Goal: Task Accomplishment & Management: Complete application form

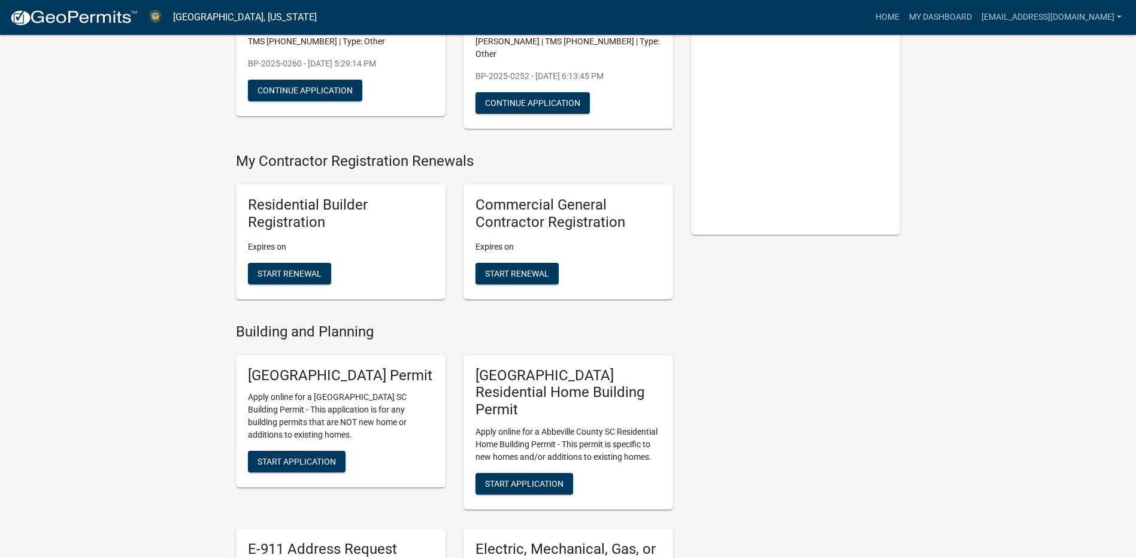
scroll to position [180, 0]
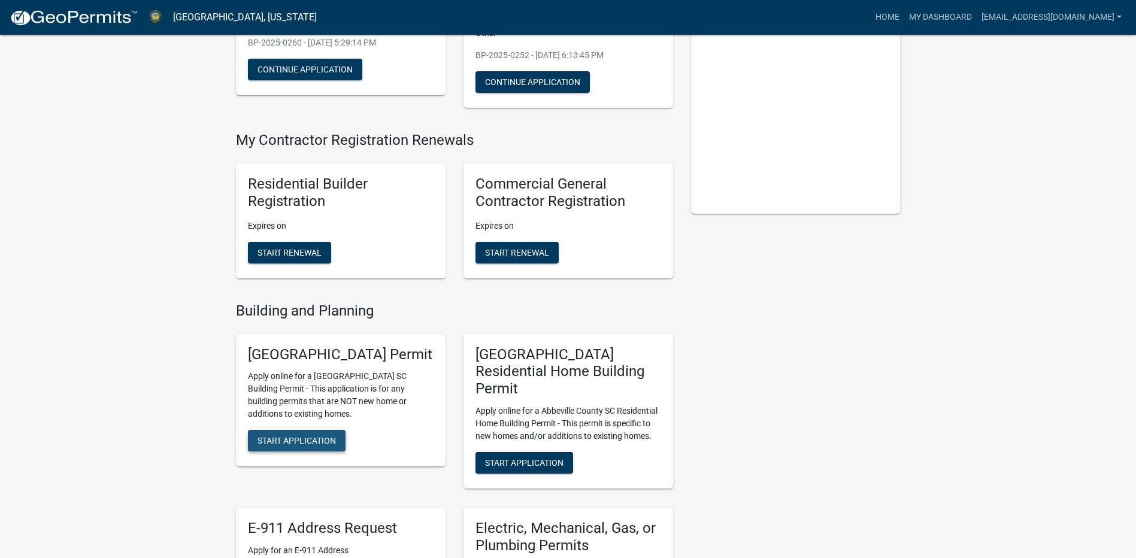
click at [290, 445] on span "Start Application" at bounding box center [296, 441] width 78 height 10
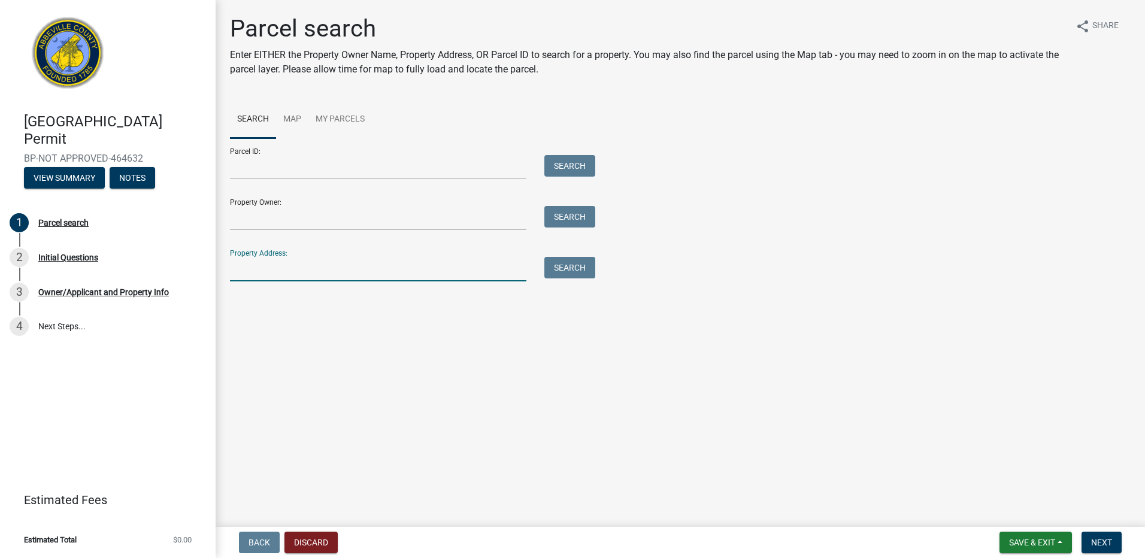
click at [240, 273] on input "Property Address:" at bounding box center [378, 269] width 296 height 25
click at [328, 272] on input "5 Quail Hollow" at bounding box center [378, 269] width 296 height 25
type input "5 Quail Hollow"
click at [567, 269] on button "Search" at bounding box center [569, 268] width 51 height 22
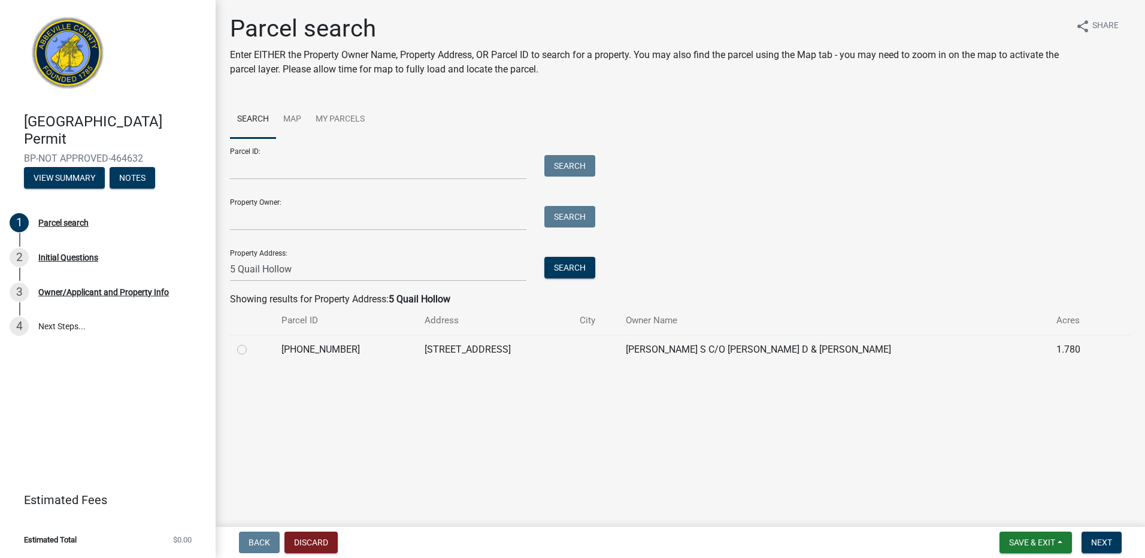
click at [251, 342] on label at bounding box center [251, 342] width 0 height 0
click at [251, 350] on input "radio" at bounding box center [255, 346] width 8 height 8
radio input "true"
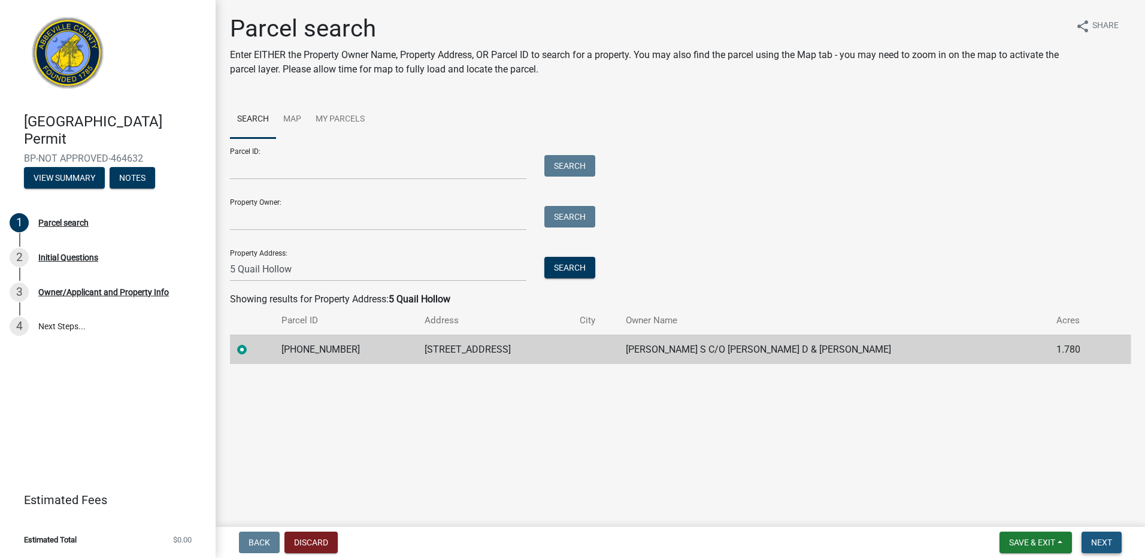
click at [1103, 543] on span "Next" at bounding box center [1101, 543] width 21 height 10
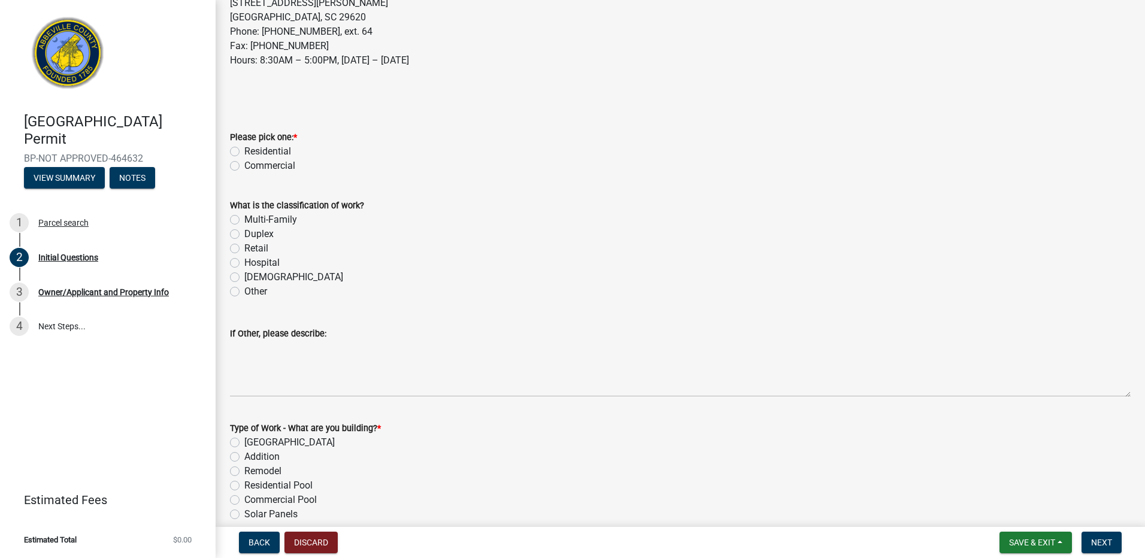
scroll to position [180, 0]
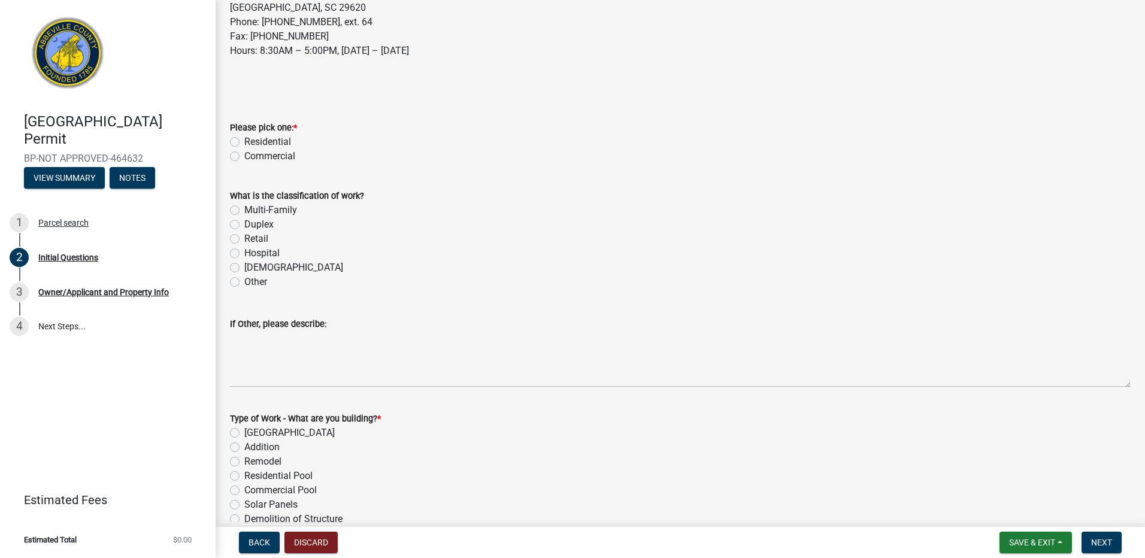
click at [244, 140] on label "Residential" at bounding box center [267, 142] width 47 height 14
click at [244, 140] on input "Residential" at bounding box center [248, 139] width 8 height 8
radio input "true"
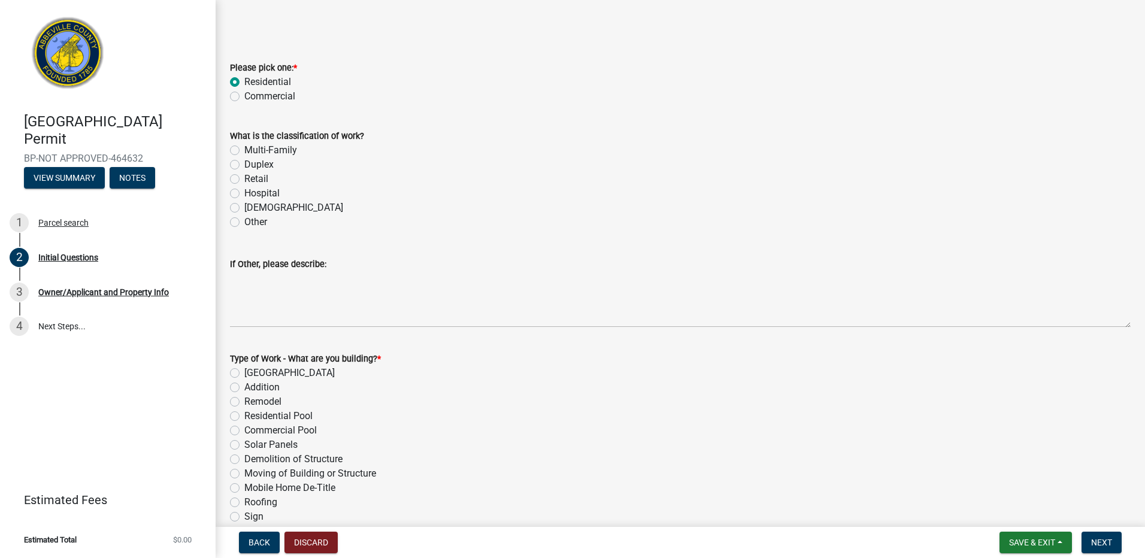
click at [244, 222] on label "Other" at bounding box center [255, 222] width 23 height 14
click at [244, 222] on input "Other" at bounding box center [248, 219] width 8 height 8
radio input "true"
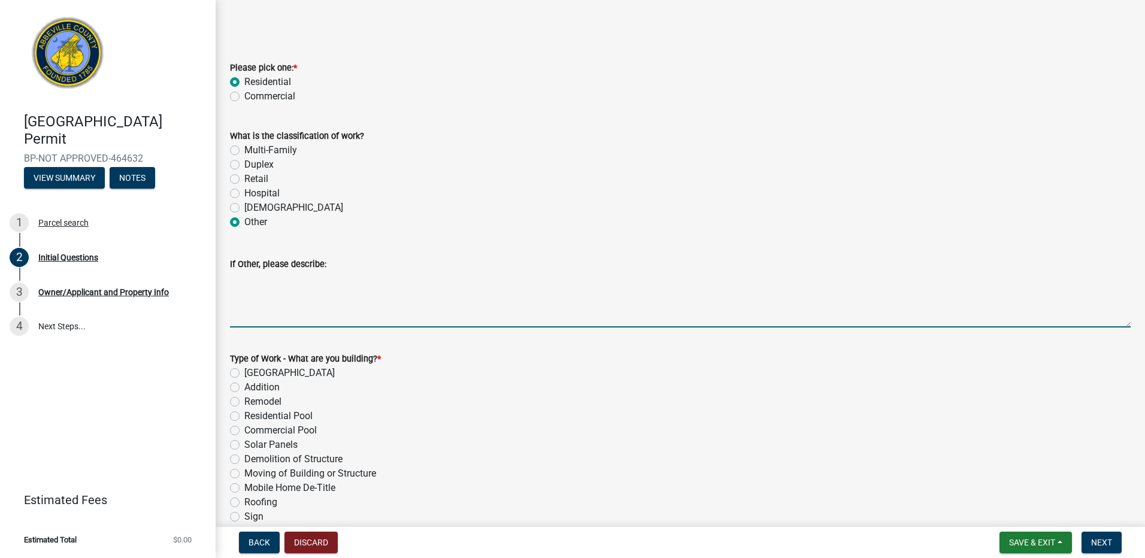
click at [247, 304] on textarea "If Other, please describe:" at bounding box center [680, 299] width 901 height 56
click at [264, 305] on textarea "If Other, please describe:" at bounding box center [680, 299] width 901 height 56
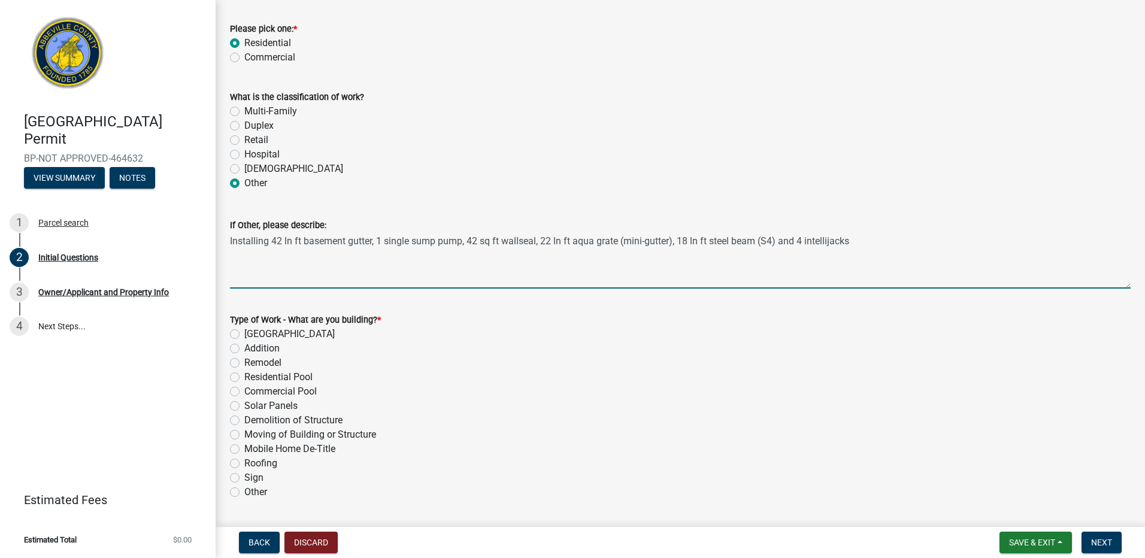
scroll to position [419, 0]
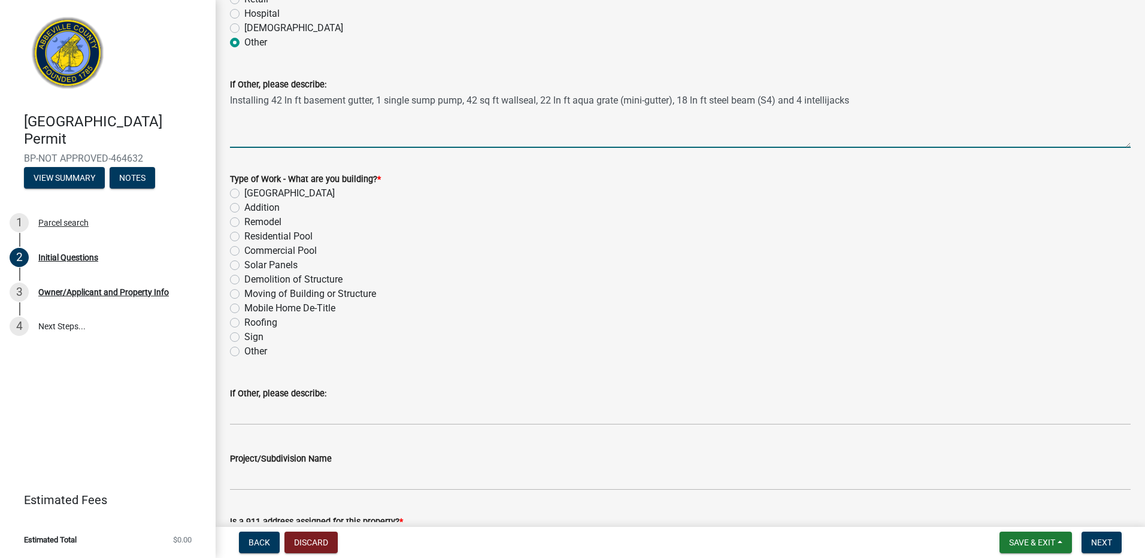
type textarea "Installing 42 ln ft basement gutter, 1 single sump pump, 42 sq ft wallseal, 22 …"
click at [244, 220] on label "Remodel" at bounding box center [262, 222] width 37 height 14
click at [244, 220] on input "Remodel" at bounding box center [248, 219] width 8 height 8
radio input "true"
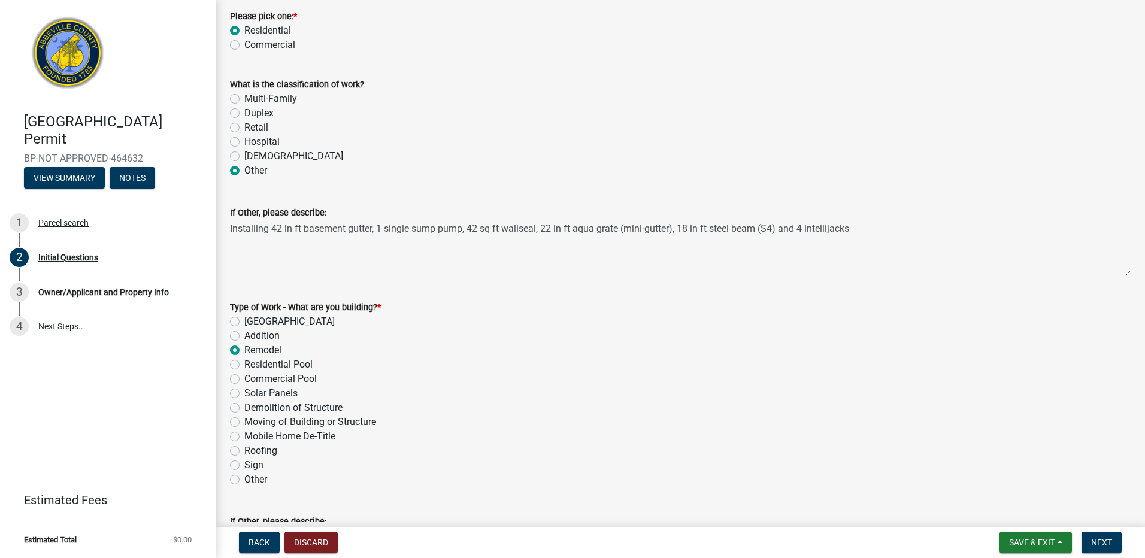
scroll to position [272, 0]
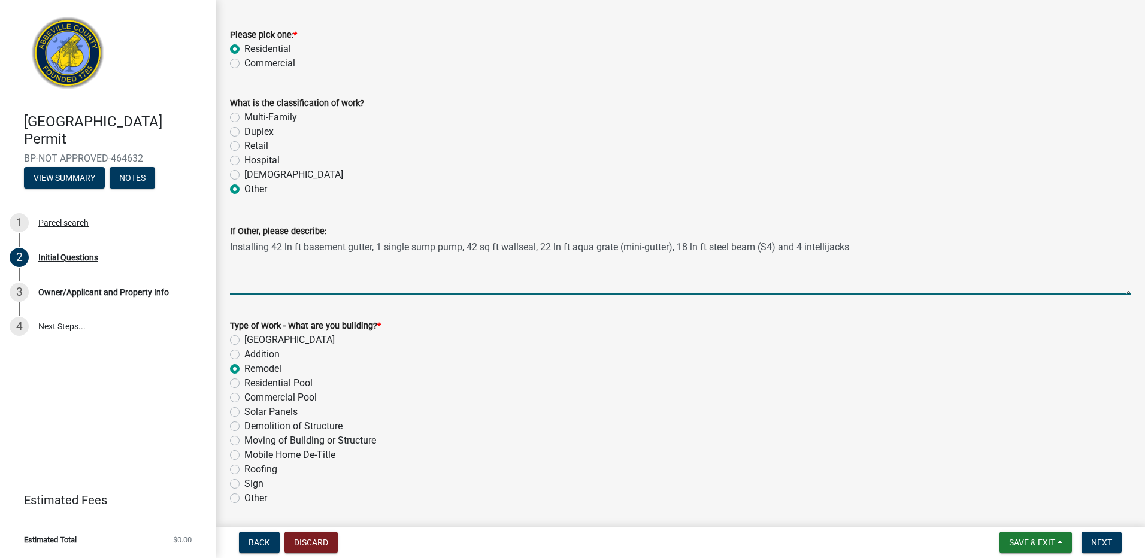
drag, startPoint x: 857, startPoint y: 245, endPoint x: 230, endPoint y: 245, distance: 627.5
click at [230, 245] on textarea "Installing 42 ln ft basement gutter, 1 single sump pump, 42 sq ft wallseal, 22 …" at bounding box center [680, 266] width 901 height 56
click at [247, 260] on textarea "Installing 42 ln ft basement gutter, 1 single sump pump, 42 sq ft wallseal, 22 …" at bounding box center [680, 266] width 901 height 56
drag, startPoint x: 852, startPoint y: 245, endPoint x: 199, endPoint y: 245, distance: 652.7
click at [199, 245] on div "[GEOGRAPHIC_DATA] Permit BP-NOT APPROVED-464632 View Summary Notes 1 Parcel sea…" at bounding box center [572, 279] width 1145 height 558
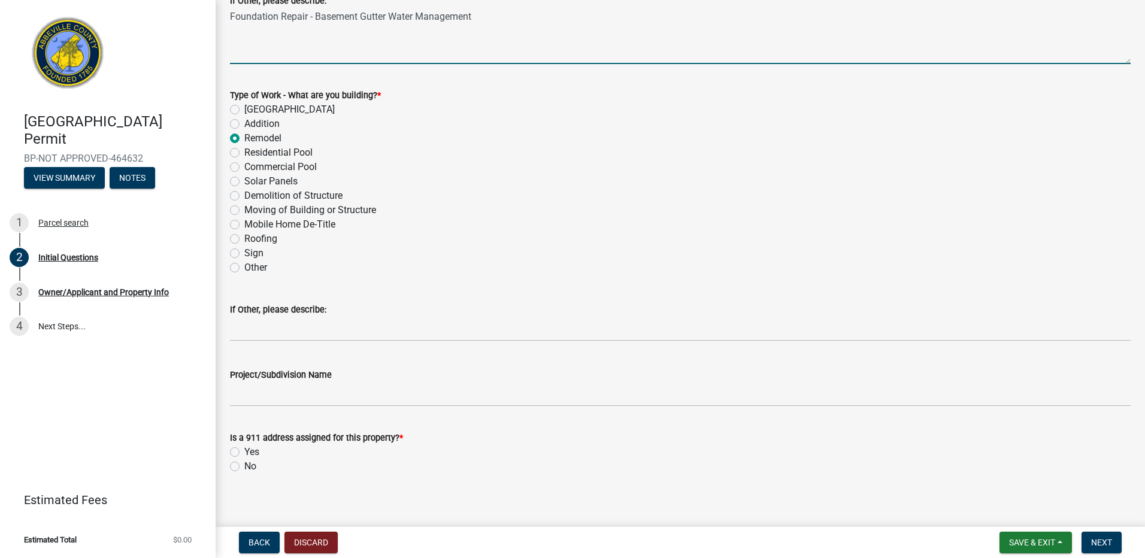
scroll to position [512, 0]
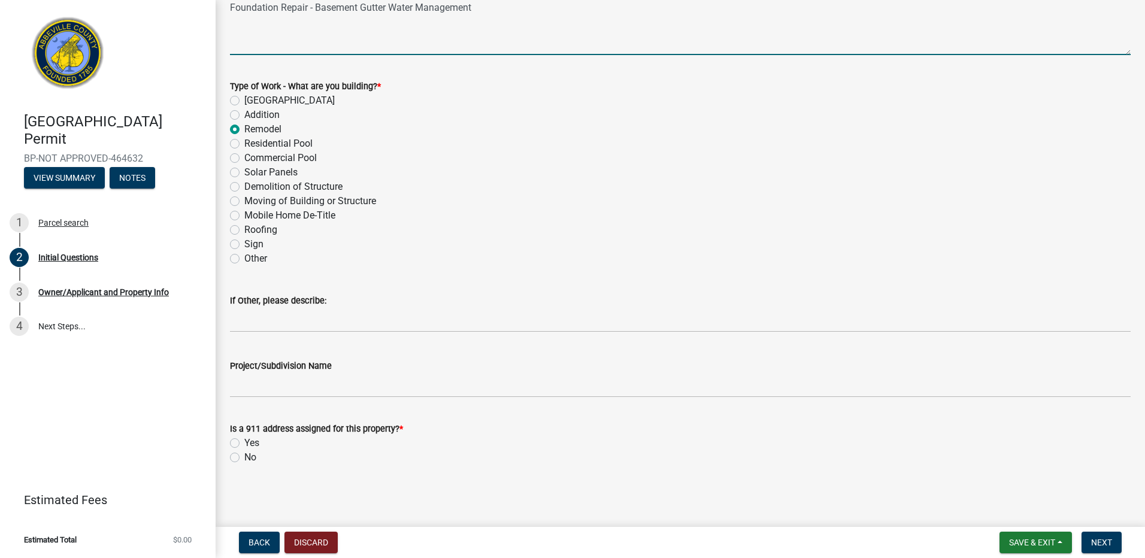
type textarea "Foundation Repair - Basement Gutter Water Management"
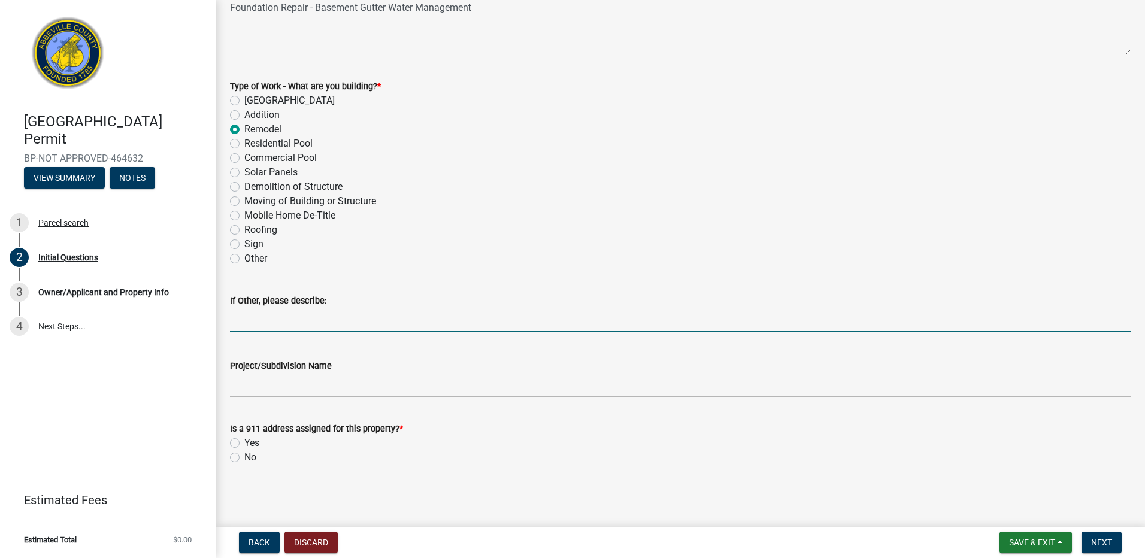
click at [243, 323] on input "If Other, please describe:" at bounding box center [680, 320] width 901 height 25
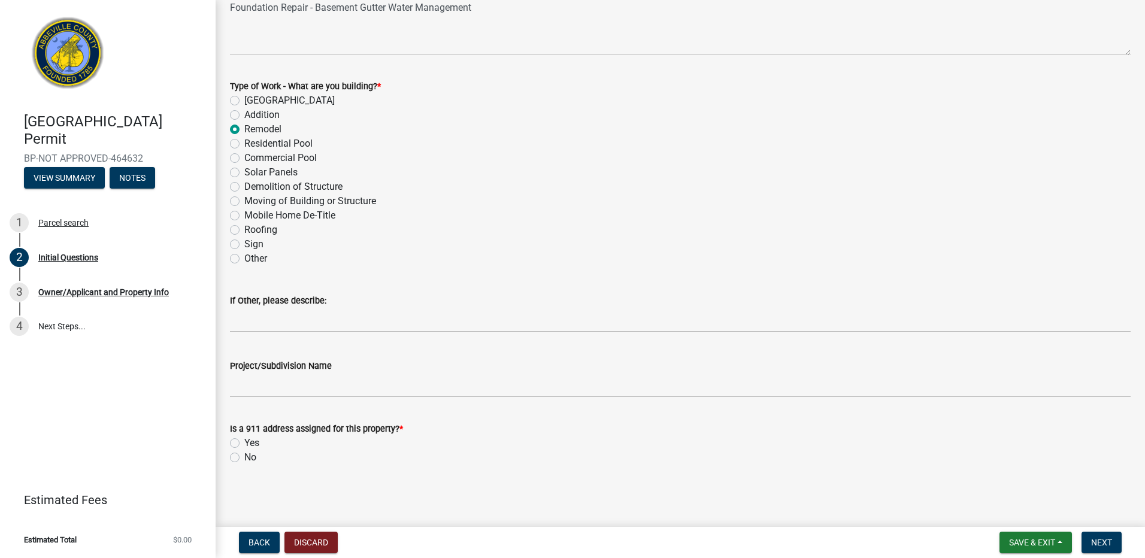
click at [244, 257] on label "Other" at bounding box center [255, 258] width 23 height 14
click at [244, 257] on input "Other" at bounding box center [248, 255] width 8 height 8
radio input "true"
click at [244, 133] on label "Remodel" at bounding box center [262, 129] width 37 height 14
click at [244, 130] on input "Remodel" at bounding box center [248, 126] width 8 height 8
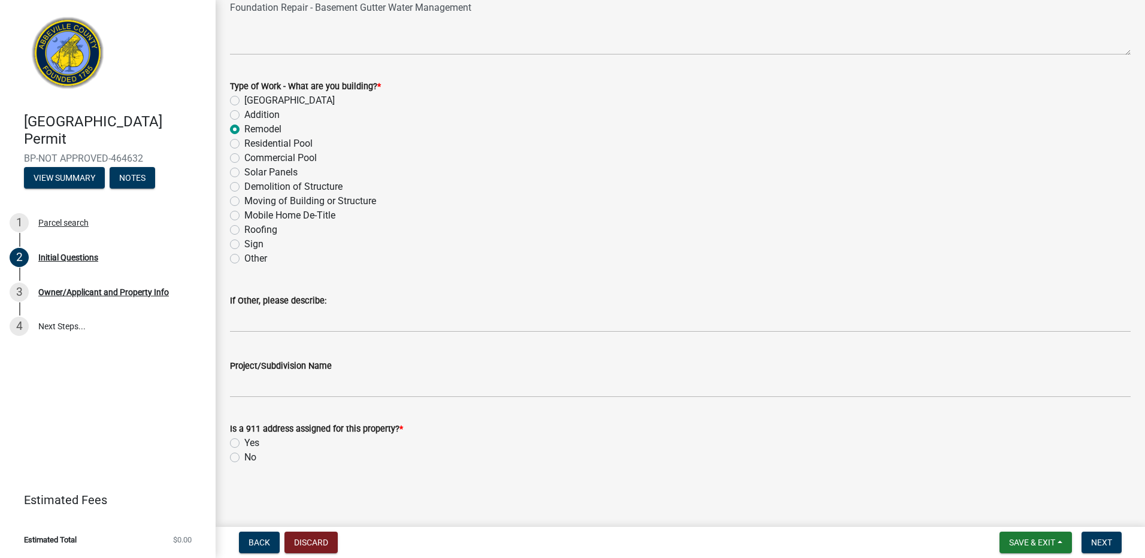
radio input "true"
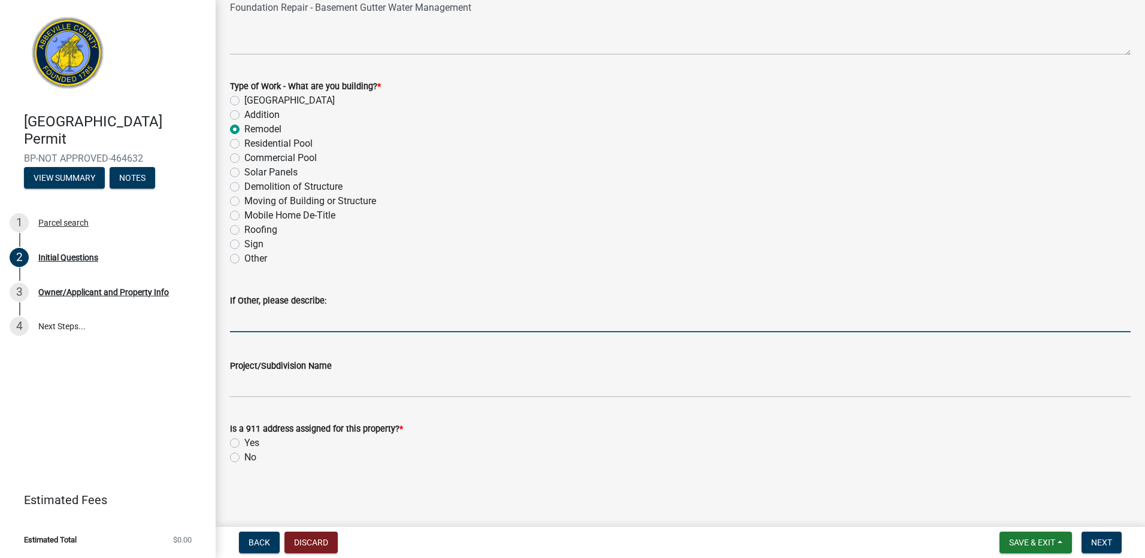
click at [233, 316] on input "If Other, please describe:" at bounding box center [680, 320] width 901 height 25
paste input "Installing 42 ln ft basement gutter, 1 single sump pump, 42 sq ft wallseal, 22 …"
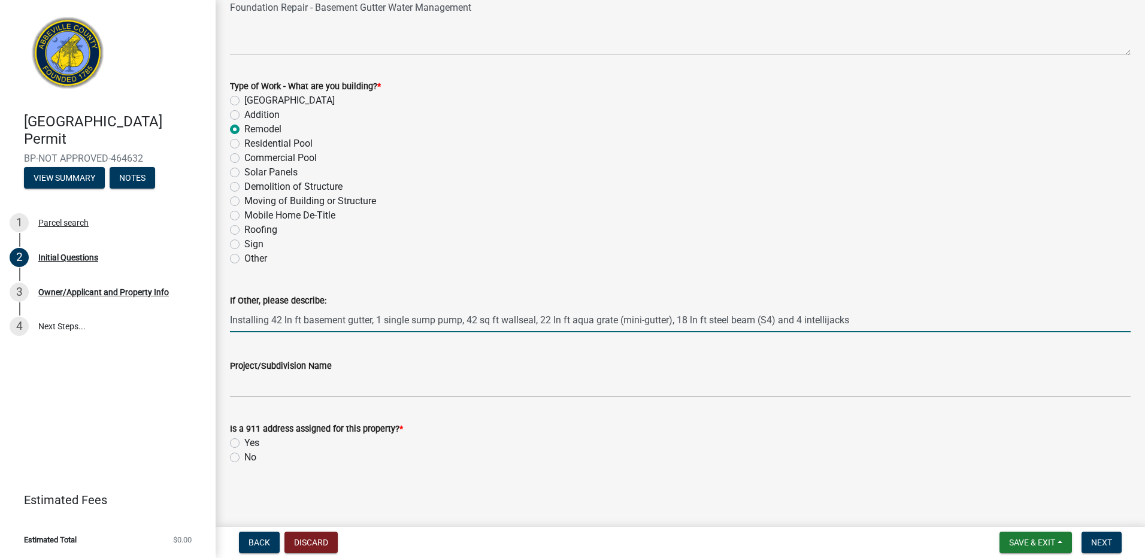
type input "Installing 42 ln ft basement gutter, 1 single sump pump, 42 sq ft wallseal, 22 …"
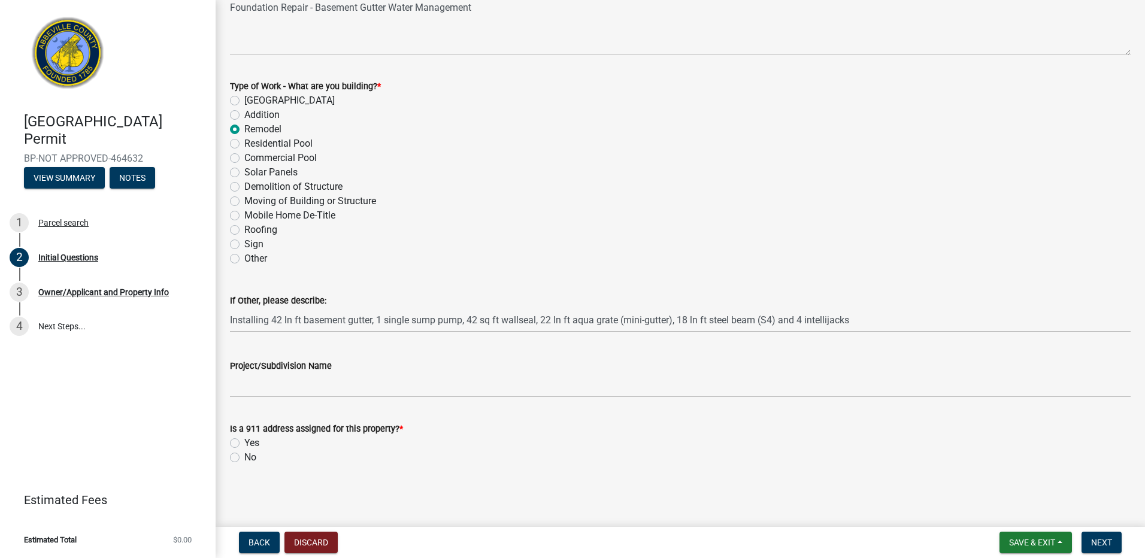
click at [244, 257] on label "Other" at bounding box center [255, 258] width 23 height 14
click at [244, 257] on input "Other" at bounding box center [248, 255] width 8 height 8
radio input "true"
click at [244, 127] on label "Remodel" at bounding box center [262, 129] width 37 height 14
click at [244, 127] on input "Remodel" at bounding box center [248, 126] width 8 height 8
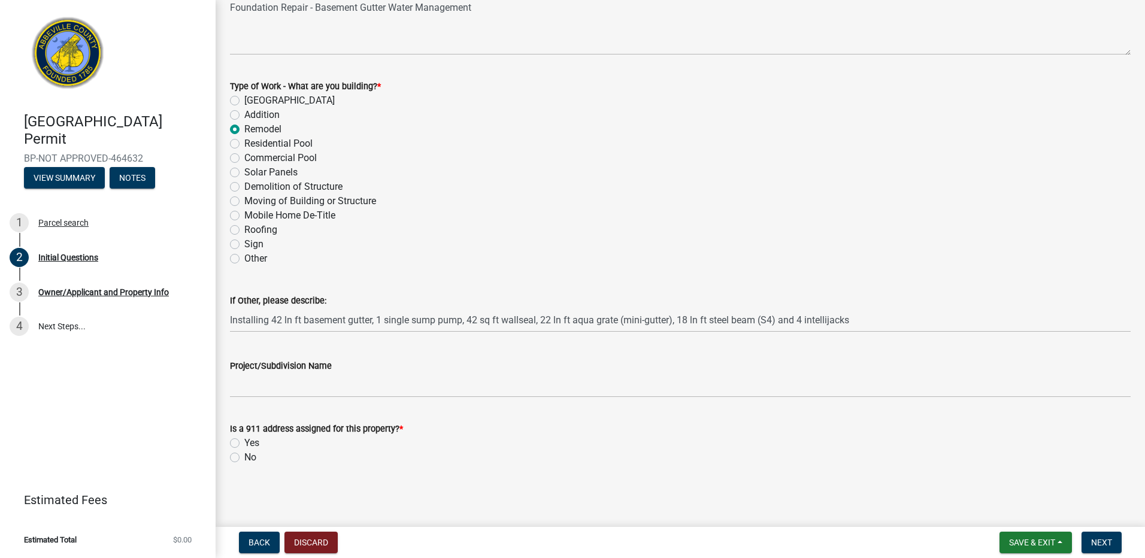
radio input "true"
click at [244, 444] on label "Yes" at bounding box center [251, 443] width 15 height 14
click at [244, 444] on input "Yes" at bounding box center [248, 440] width 8 height 8
radio input "true"
click at [1093, 545] on span "Next" at bounding box center [1101, 543] width 21 height 10
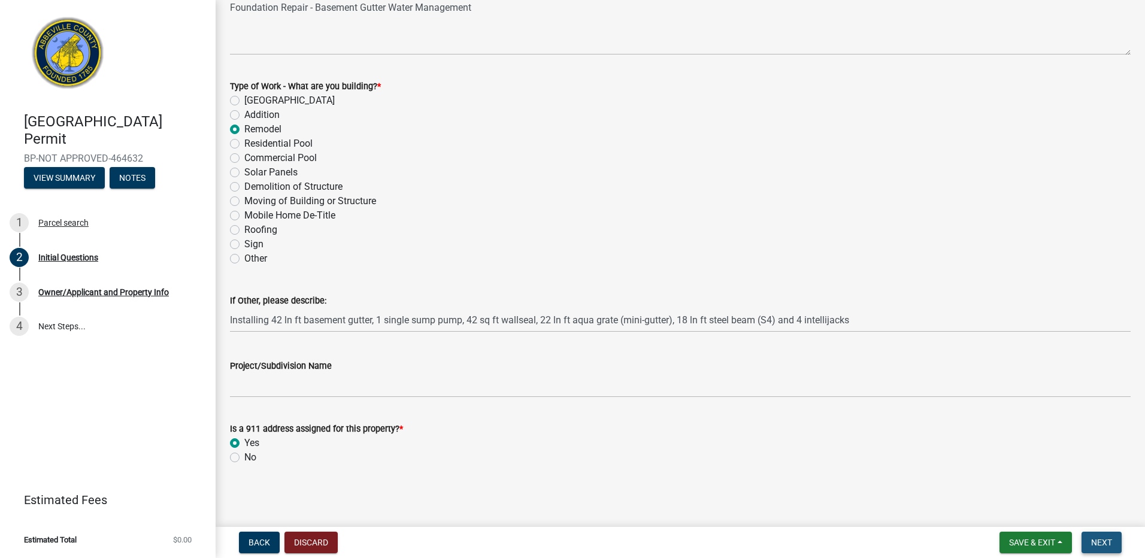
scroll to position [0, 0]
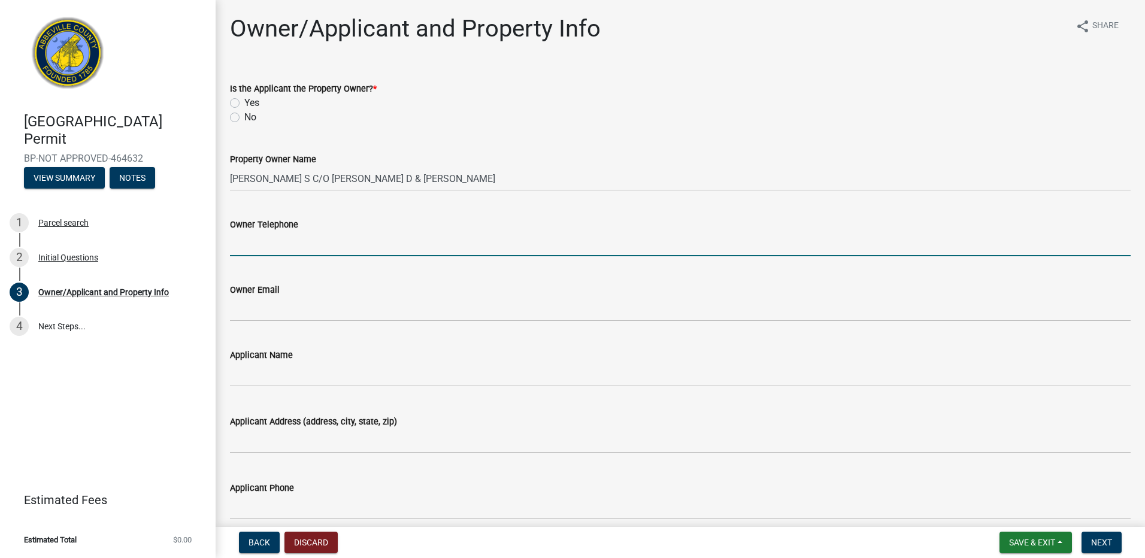
click at [257, 247] on input "Owner Telephone" at bounding box center [680, 244] width 901 height 25
click at [246, 247] on input "Owner Telephone" at bounding box center [680, 244] width 901 height 25
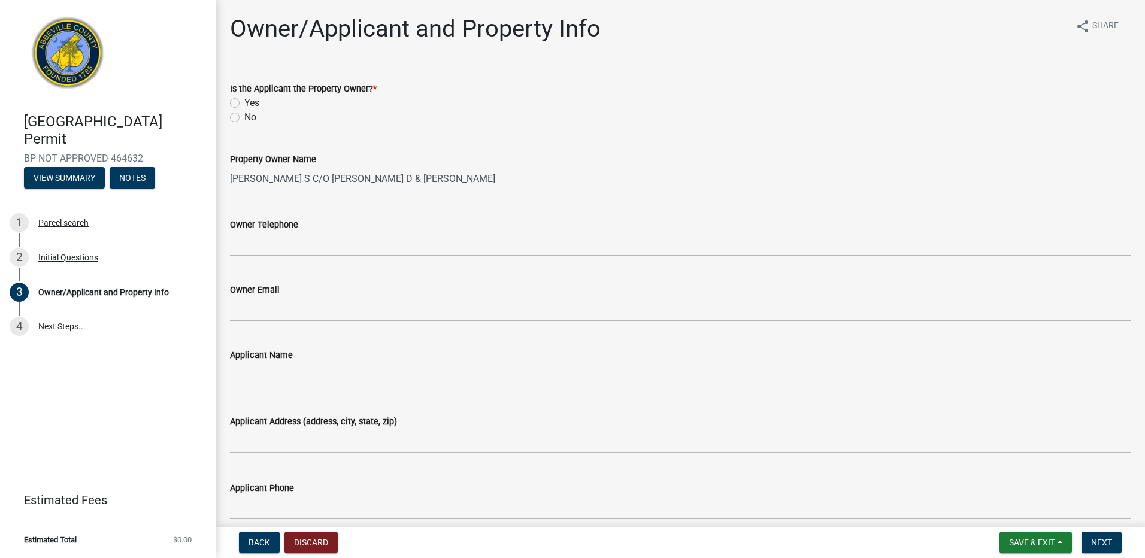
click at [244, 103] on label "Yes" at bounding box center [251, 103] width 15 height 14
click at [244, 103] on input "Yes" at bounding box center [248, 100] width 8 height 8
radio input "true"
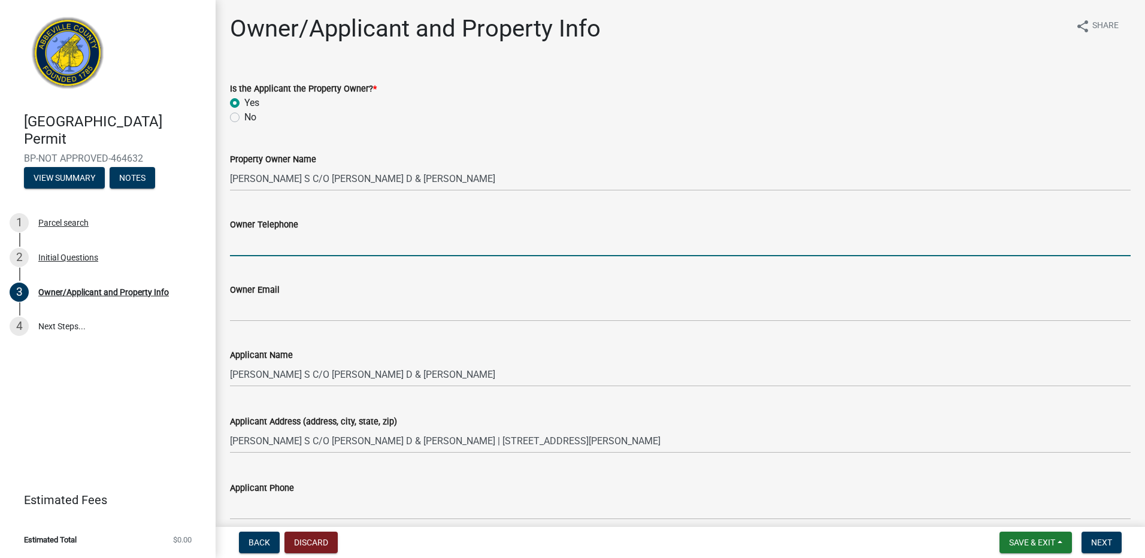
click at [262, 250] on input "Owner Telephone" at bounding box center [680, 244] width 901 height 25
type input "[PHONE_NUMBER]"
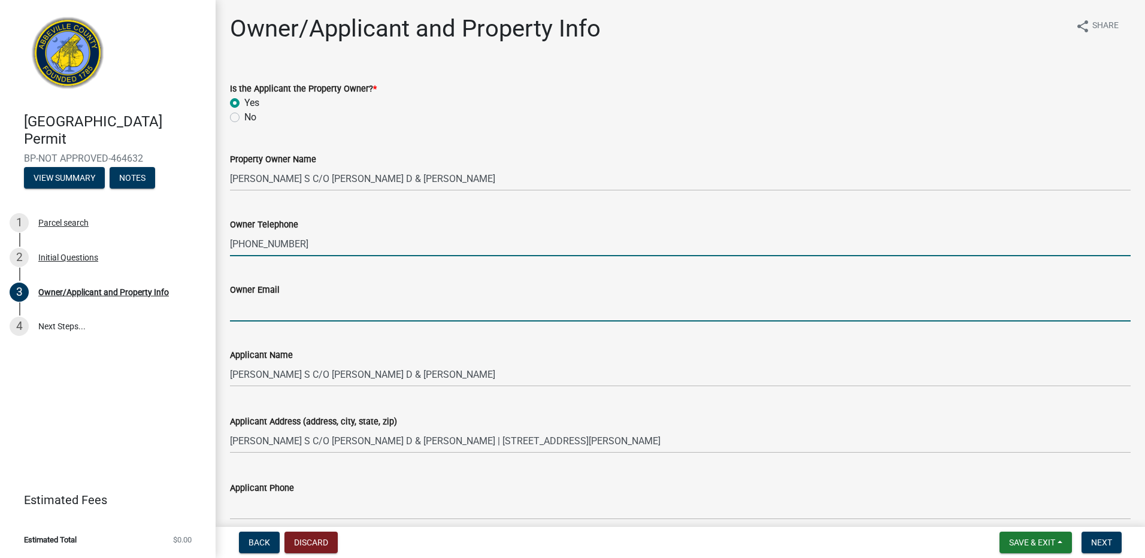
click at [248, 316] on input "Owner Email" at bounding box center [680, 309] width 901 height 25
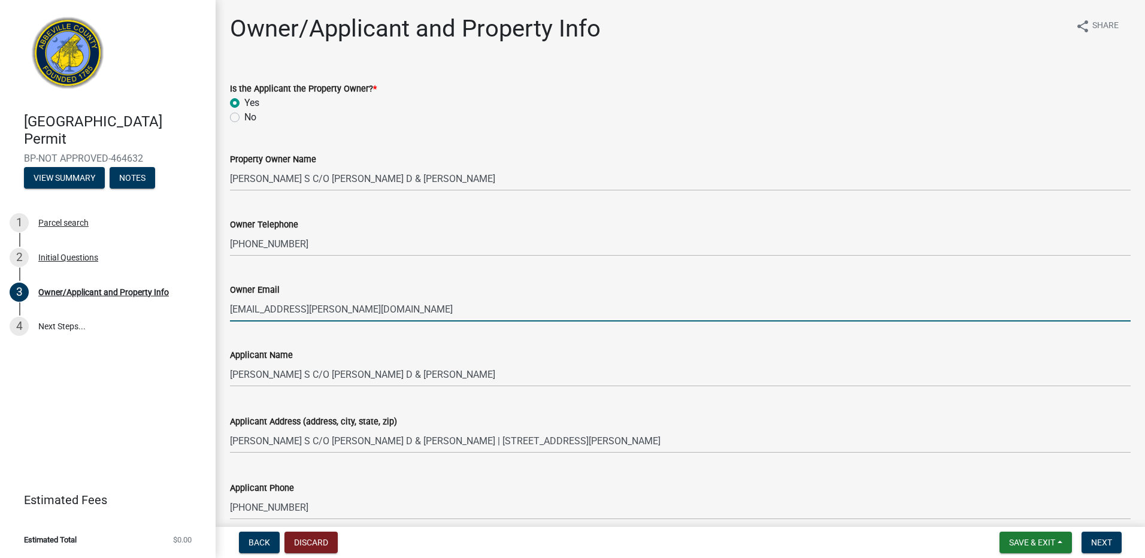
type input "[EMAIL_ADDRESS][PERSON_NAME][DOMAIN_NAME]"
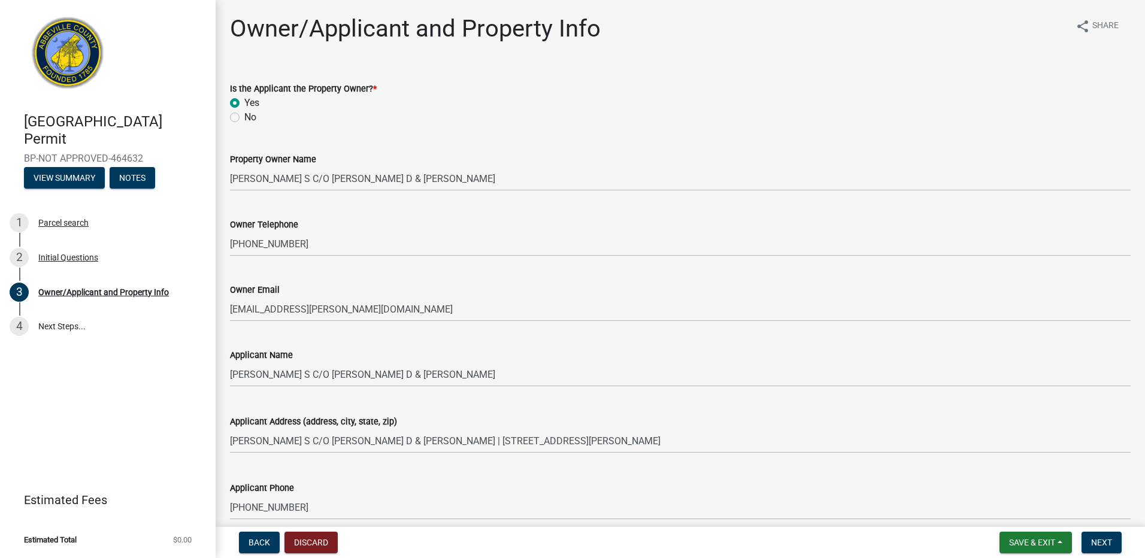
click at [244, 117] on label "No" at bounding box center [250, 117] width 12 height 14
click at [244, 117] on input "No" at bounding box center [248, 114] width 8 height 8
radio input "true"
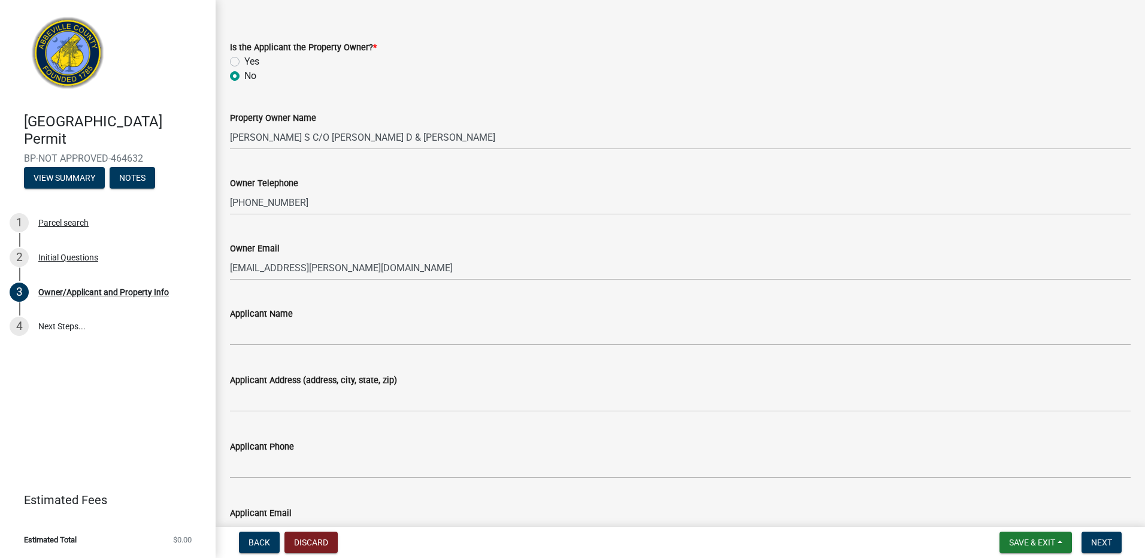
scroll to position [120, 0]
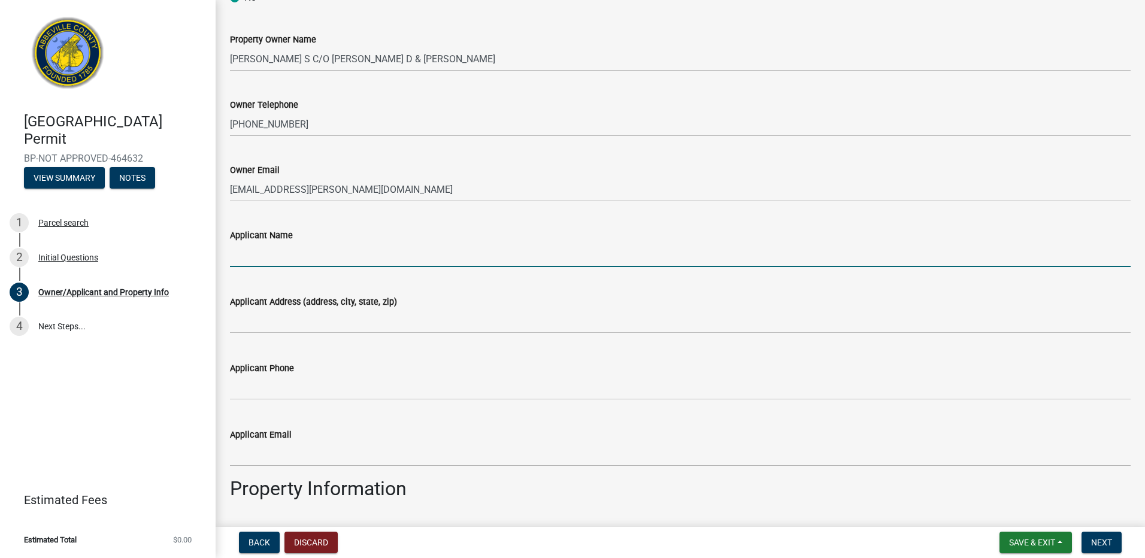
click at [254, 250] on input "Applicant Name" at bounding box center [680, 255] width 901 height 25
type input "JES Columbia dba Mount Valley Foundation Services (Contact: [PERSON_NAME])"
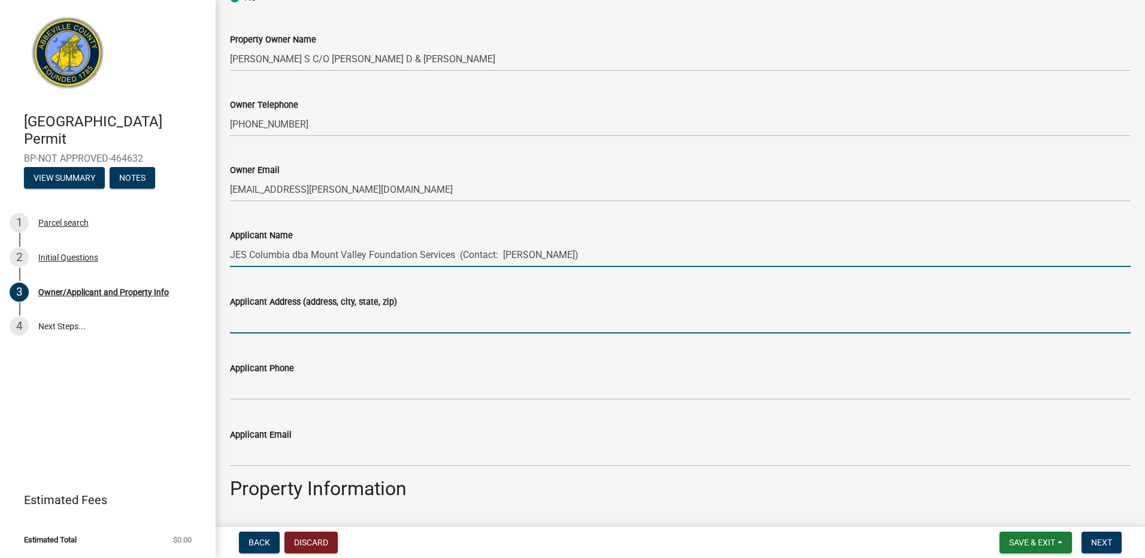
type input "[STREET_ADDRESS]"
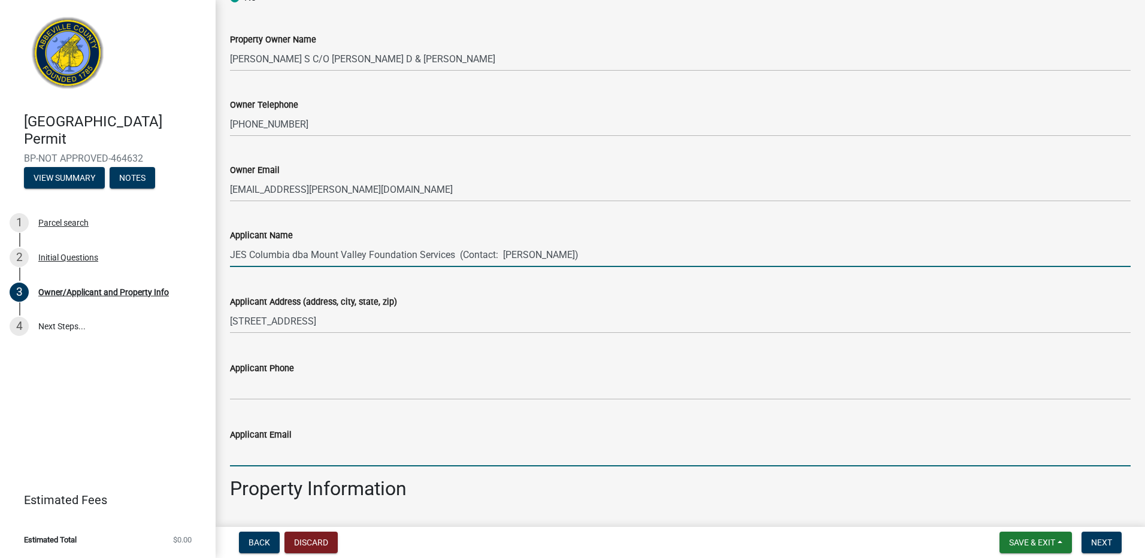
type input "[EMAIL_ADDRESS][DOMAIN_NAME]"
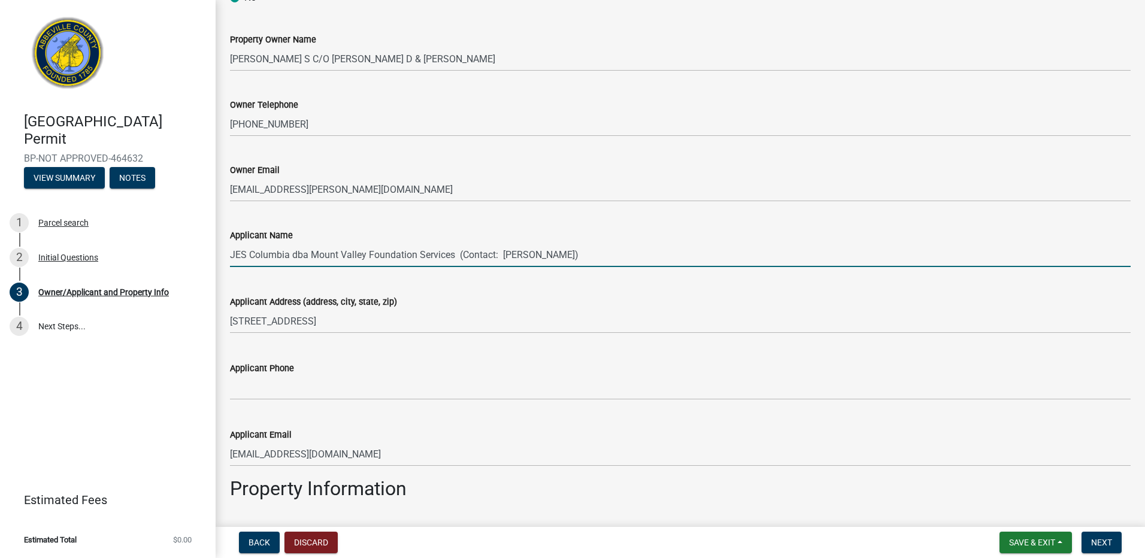
type input "Single Home"
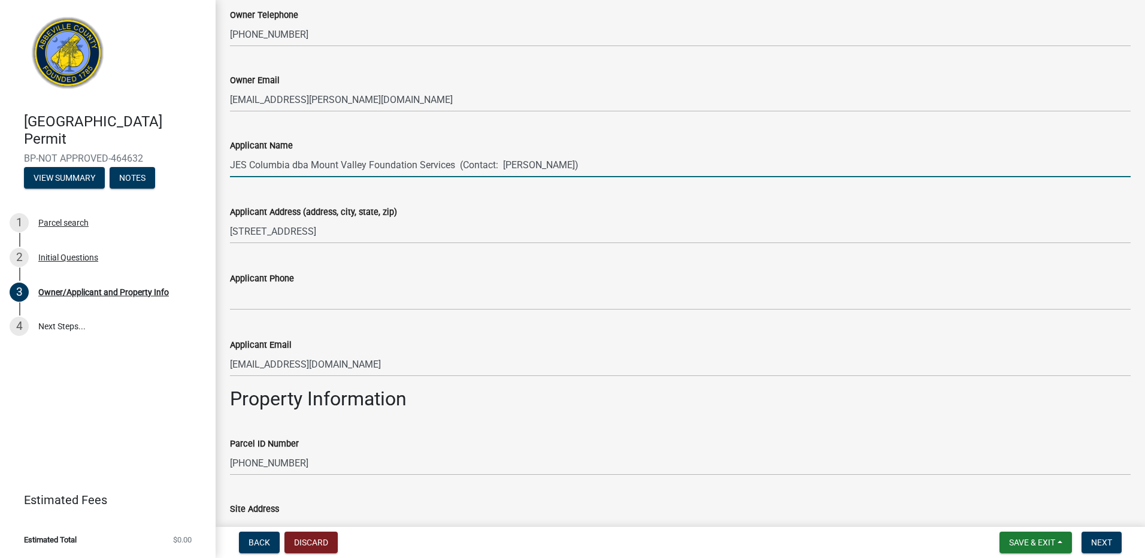
scroll to position [240, 0]
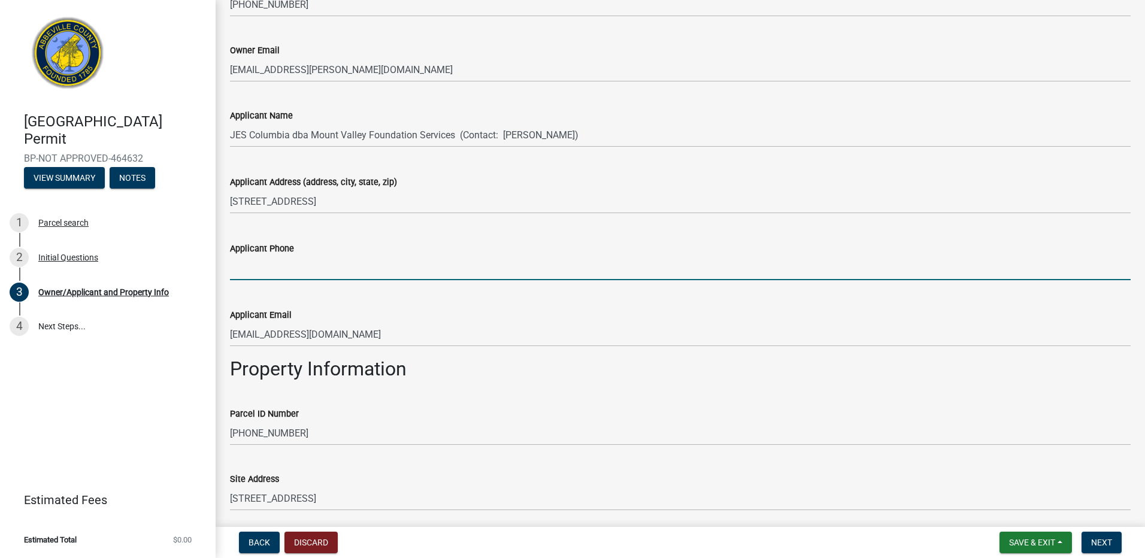
click at [248, 269] on input "Applicant Phone" at bounding box center [680, 268] width 901 height 25
type input "[PHONE_NUMBER]"
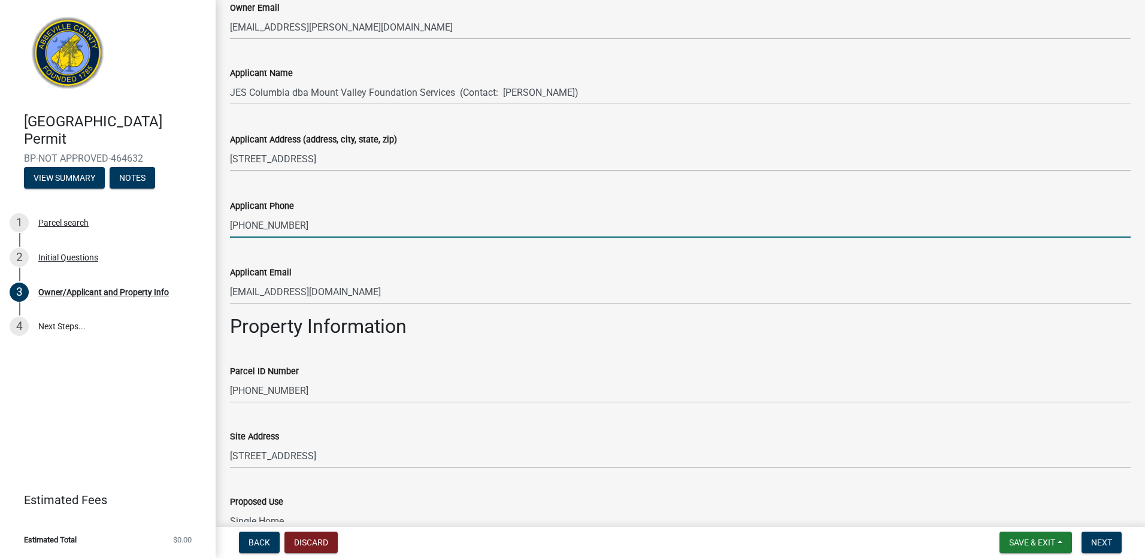
scroll to position [418, 0]
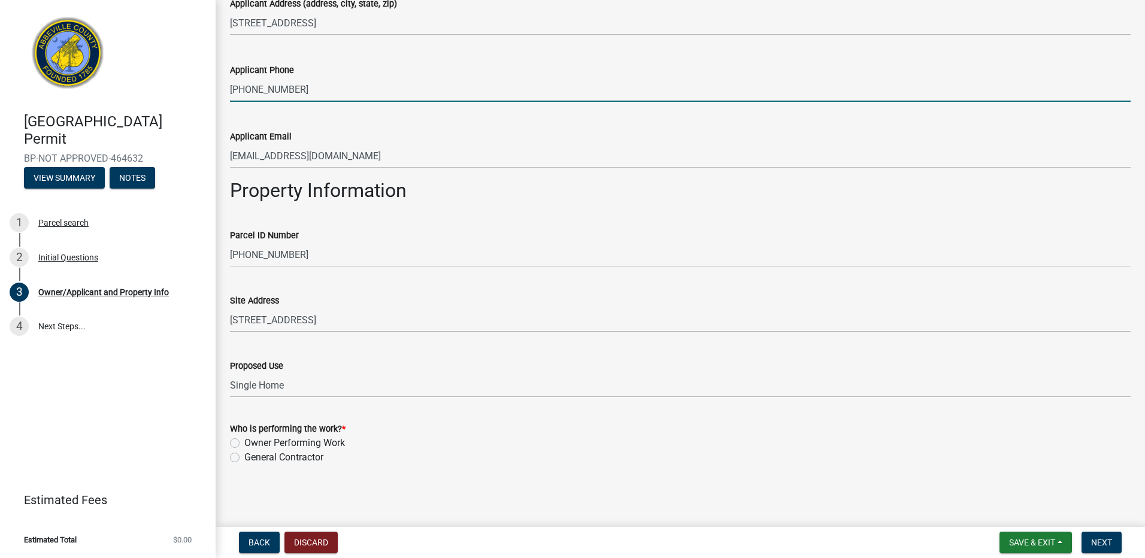
click at [244, 456] on label "General Contractor" at bounding box center [283, 457] width 79 height 14
click at [244, 456] on input "General Contractor" at bounding box center [248, 454] width 8 height 8
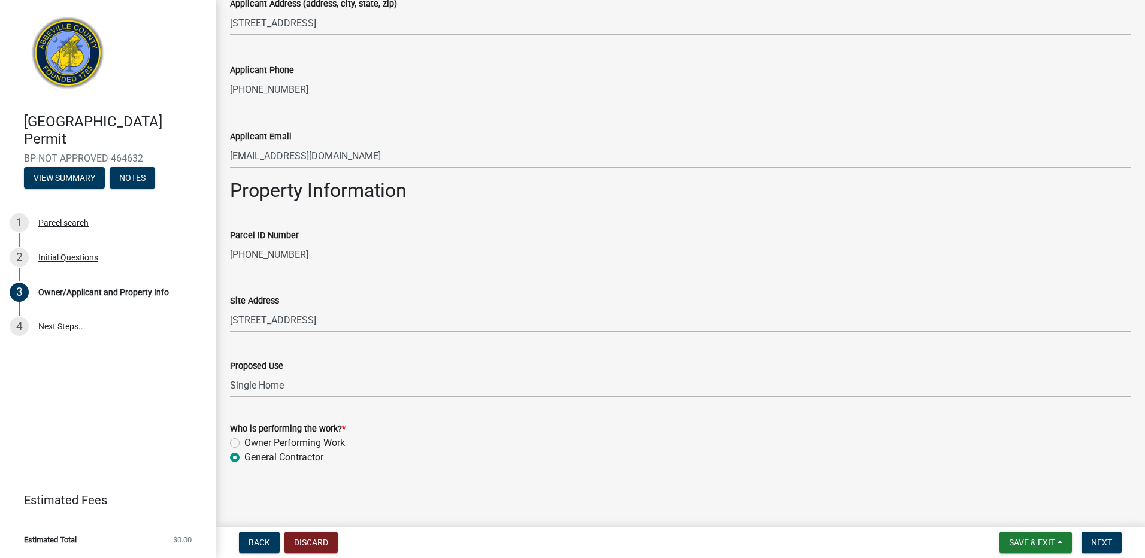
radio input "true"
click at [1091, 541] on span "Next" at bounding box center [1101, 543] width 21 height 10
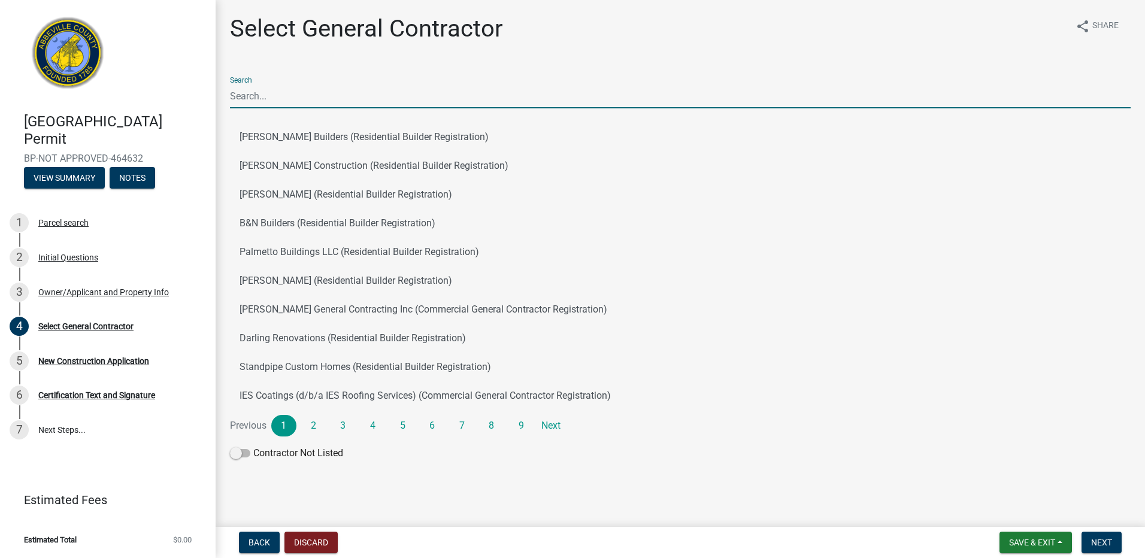
click at [254, 95] on input "Search" at bounding box center [680, 96] width 901 height 25
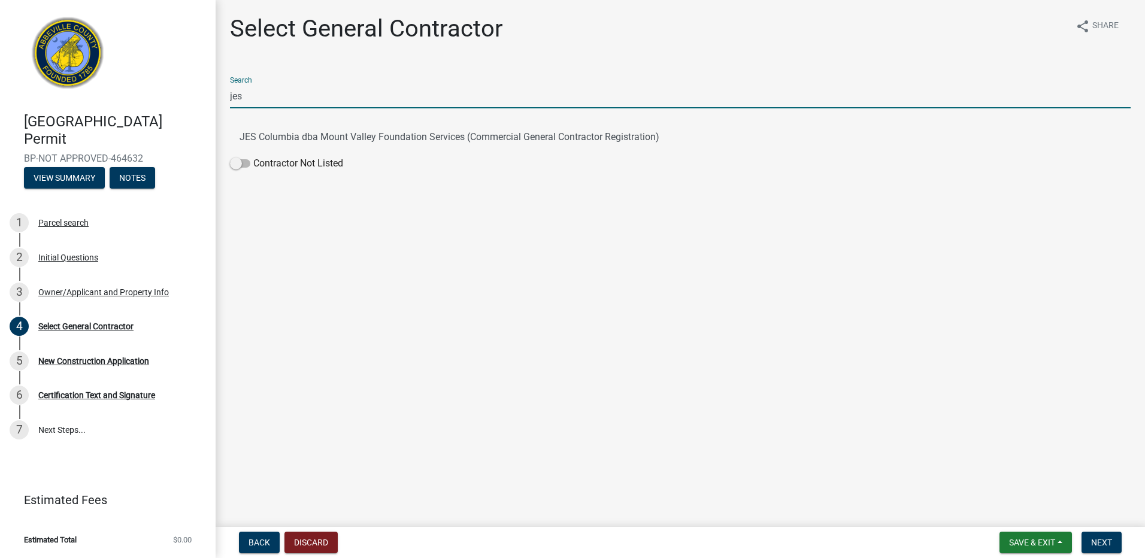
type input "jes"
click at [254, 202] on main "Select General Contractor share Share Search jes JES Columbia dba Mount Valley …" at bounding box center [680, 261] width 929 height 522
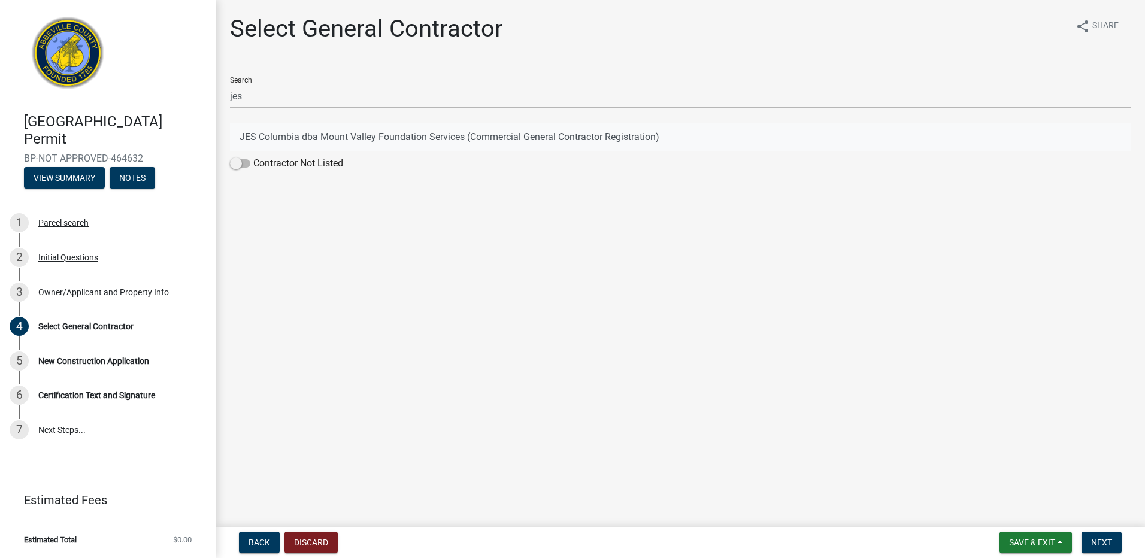
click at [284, 137] on button "JES Columbia dba Mount Valley Foundation Services (Commercial General Contracto…" at bounding box center [680, 137] width 901 height 29
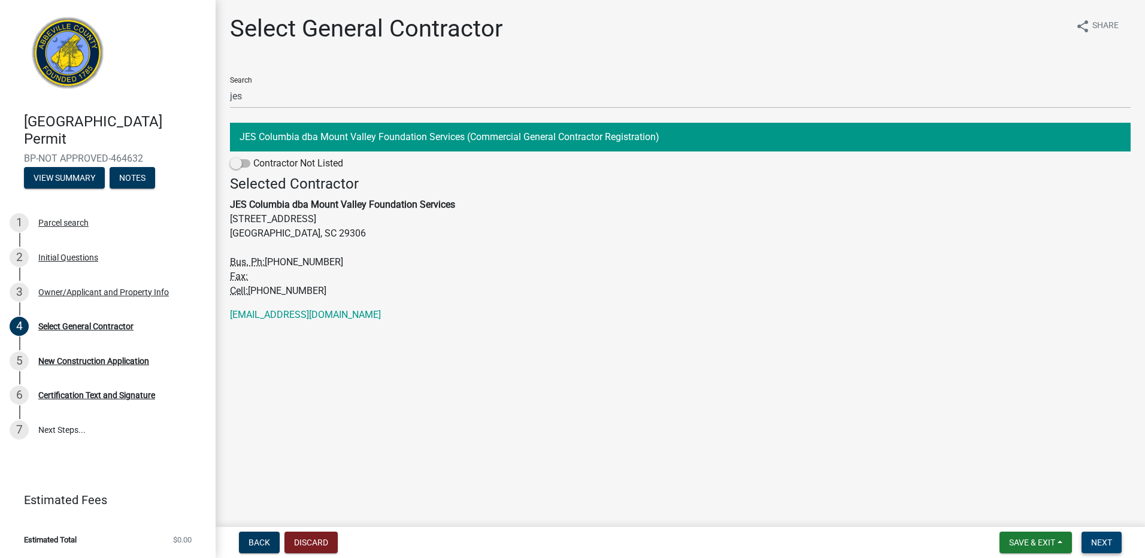
click at [1098, 541] on span "Next" at bounding box center [1101, 543] width 21 height 10
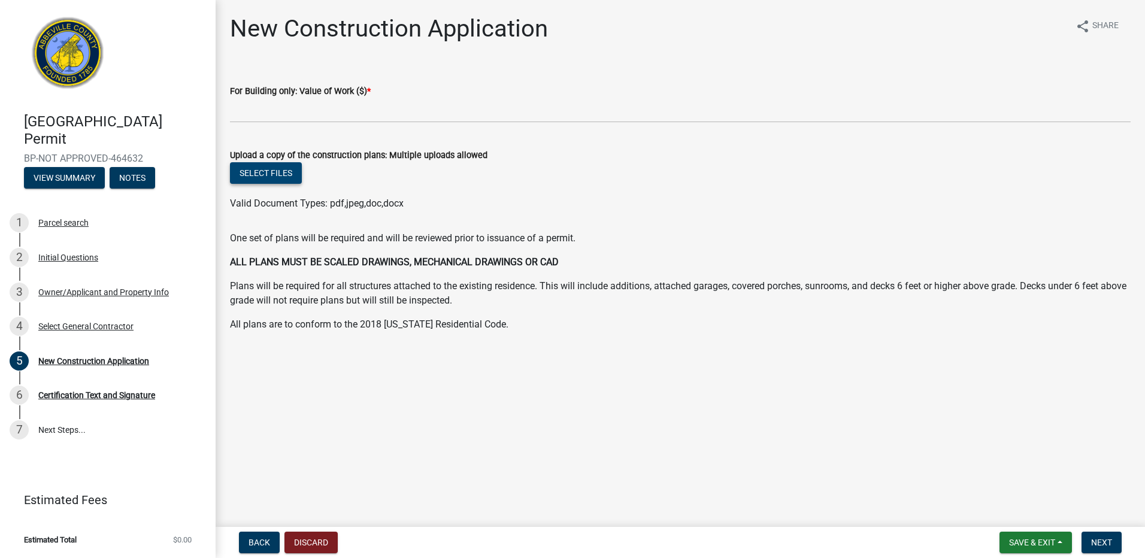
click at [274, 176] on button "Select files" at bounding box center [266, 173] width 72 height 22
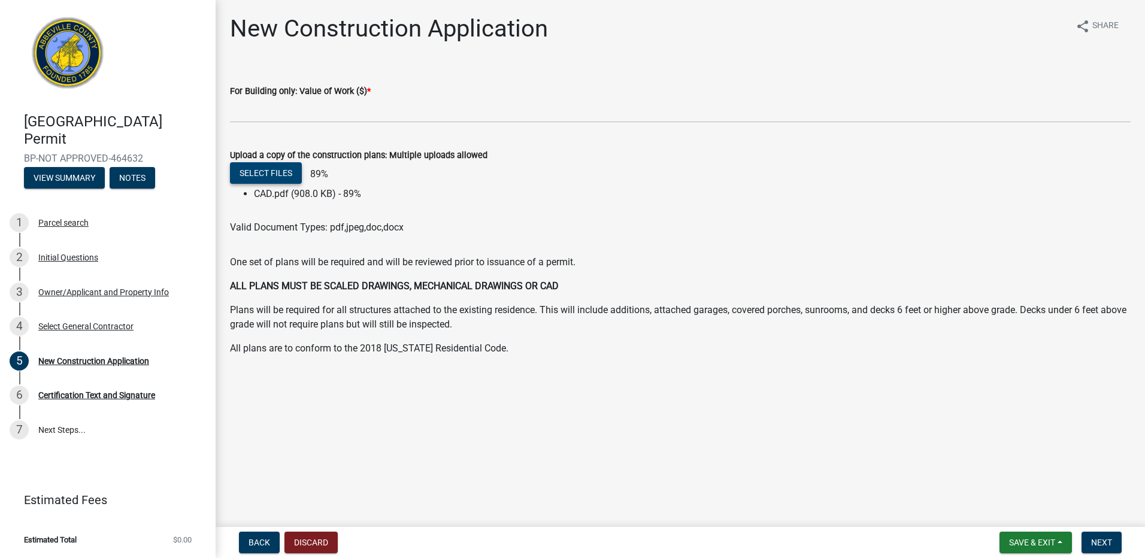
click at [271, 172] on button "Select files" at bounding box center [266, 173] width 72 height 22
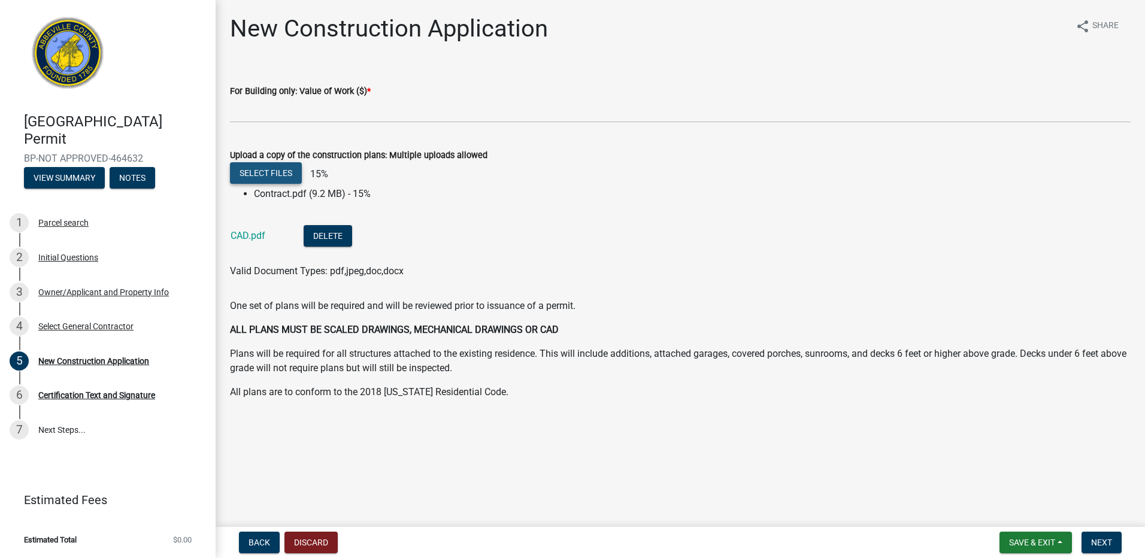
click at [286, 177] on button "Select files" at bounding box center [266, 173] width 72 height 22
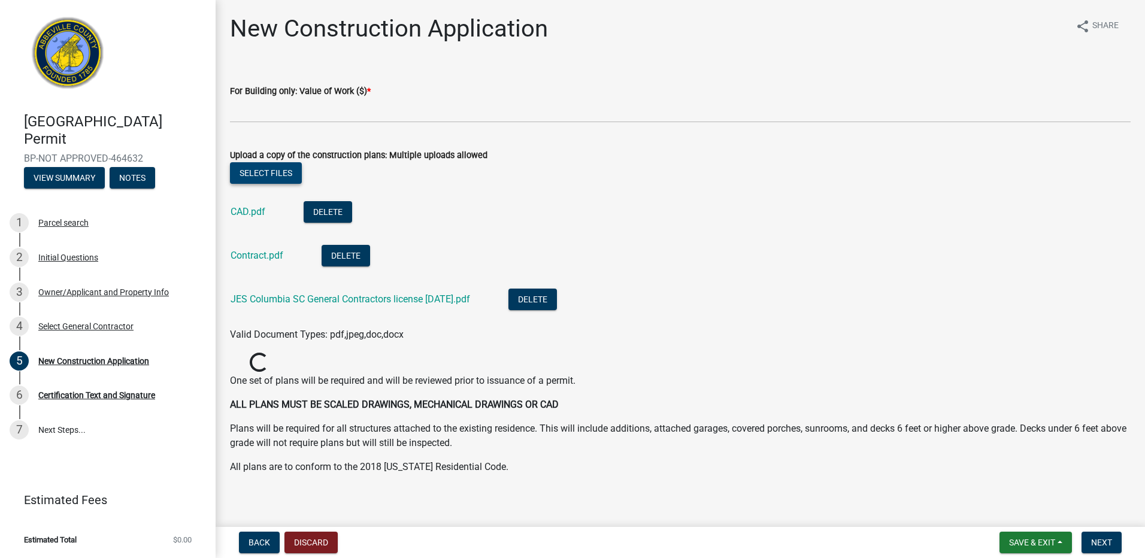
click at [281, 172] on button "Select files" at bounding box center [266, 173] width 72 height 22
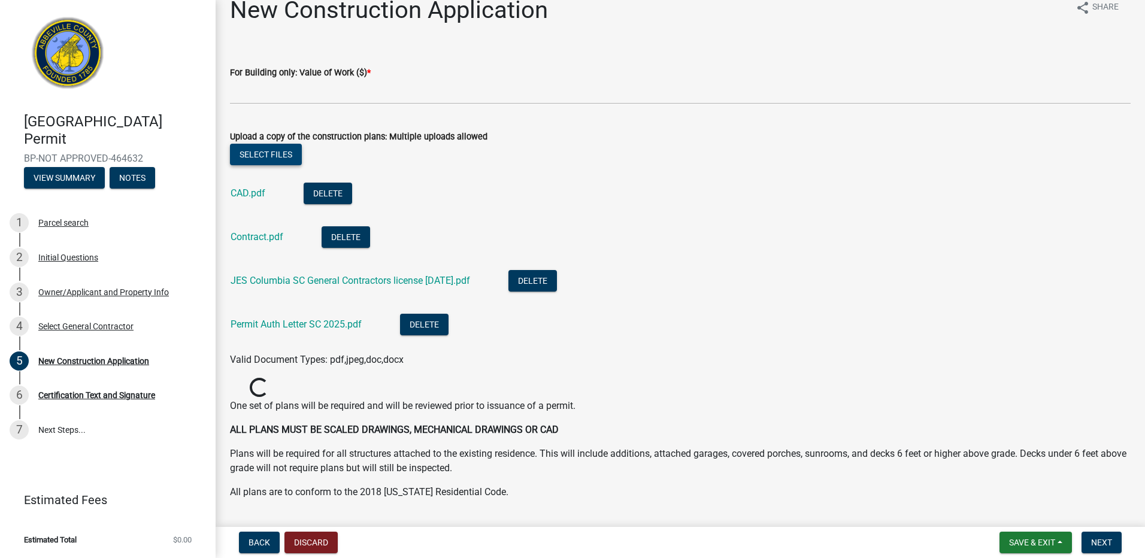
scroll to position [41, 0]
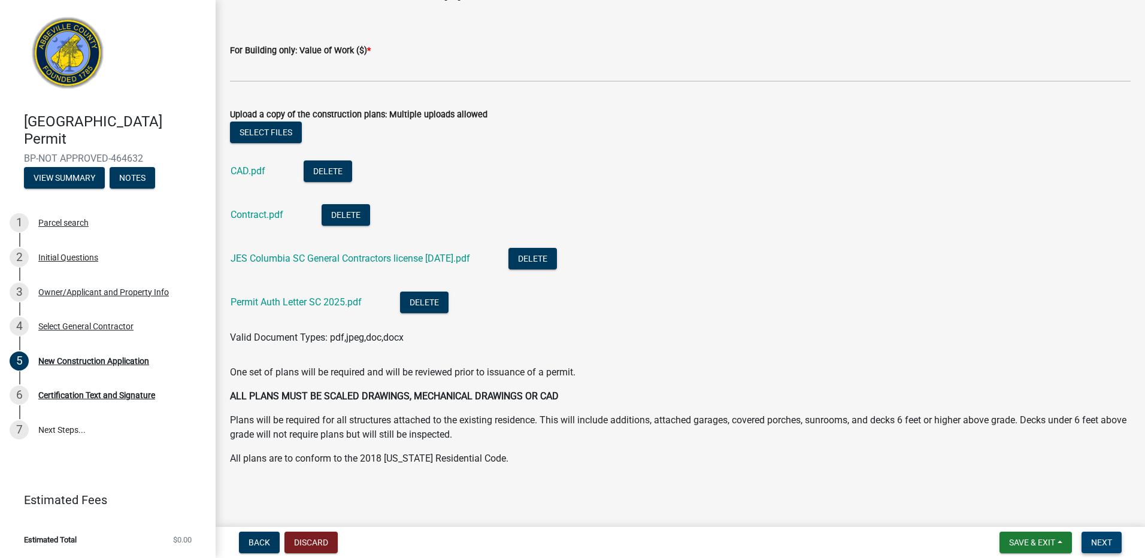
click at [1100, 539] on span "Next" at bounding box center [1101, 543] width 21 height 10
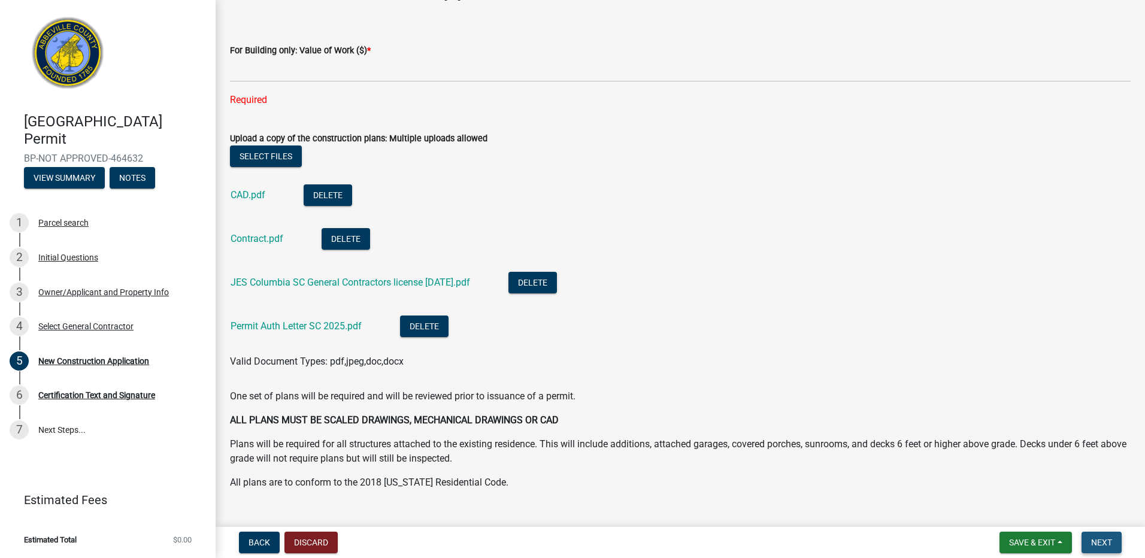
click at [1095, 540] on span "Next" at bounding box center [1101, 543] width 21 height 10
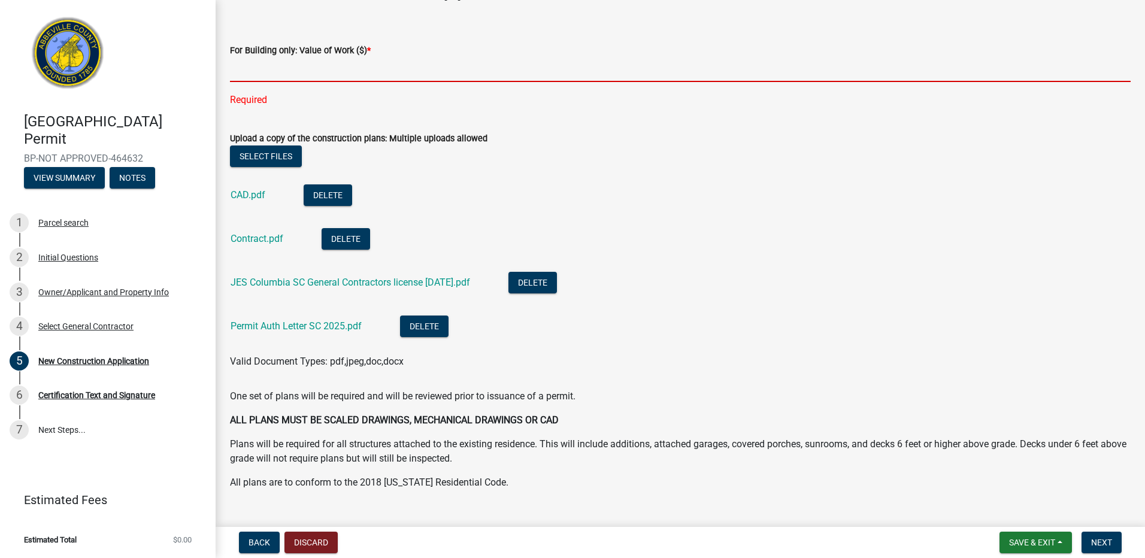
click at [241, 71] on input "text" at bounding box center [680, 69] width 901 height 25
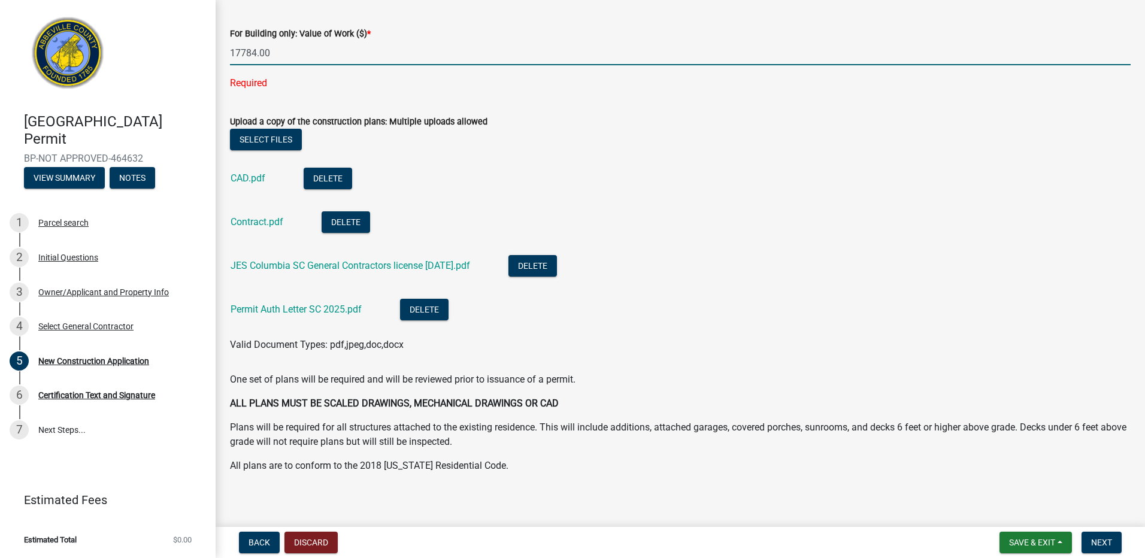
scroll to position [65, 0]
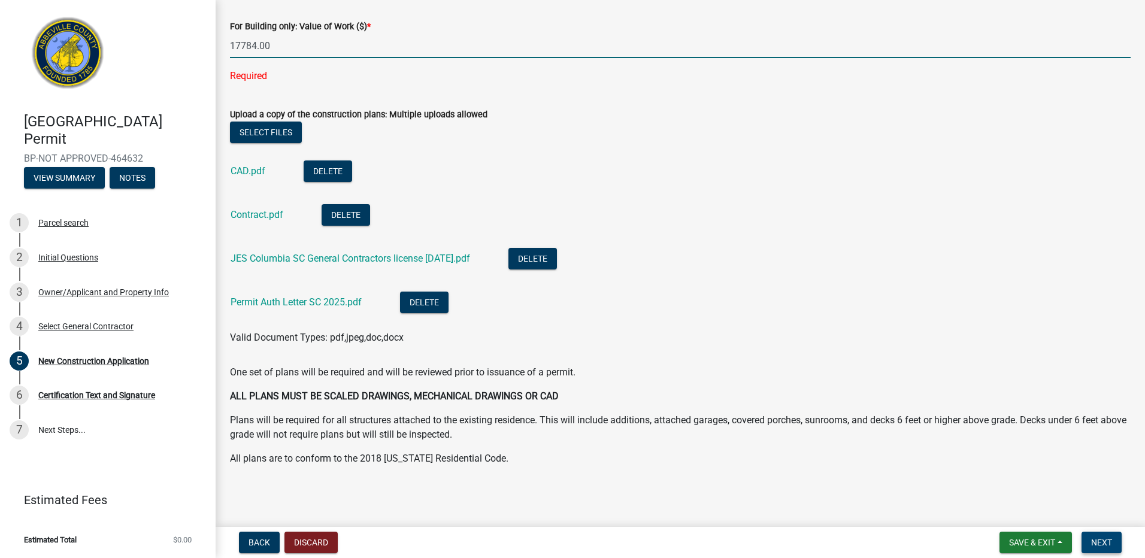
type input "17784"
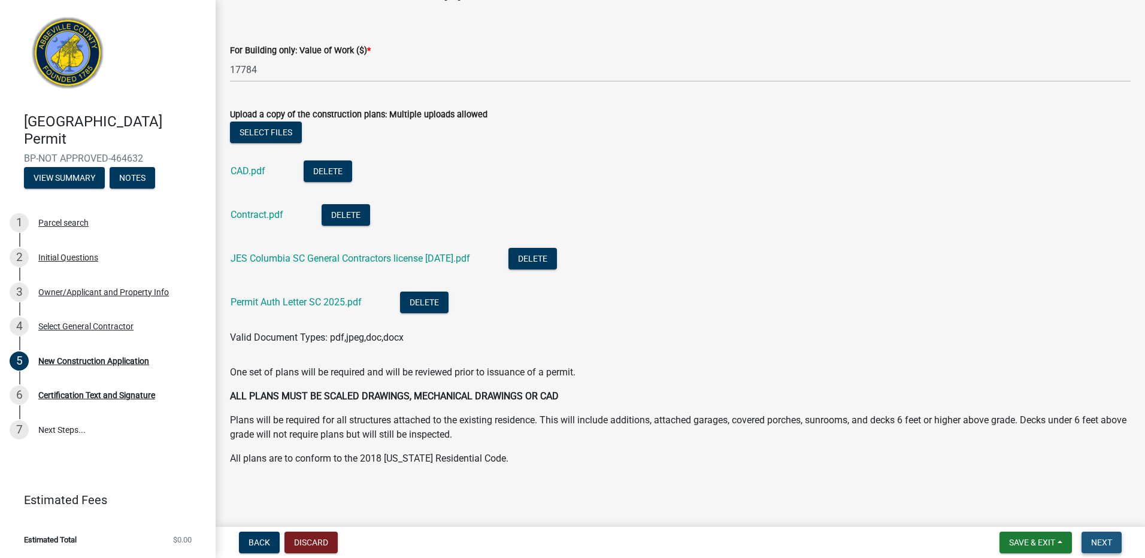
scroll to position [0, 0]
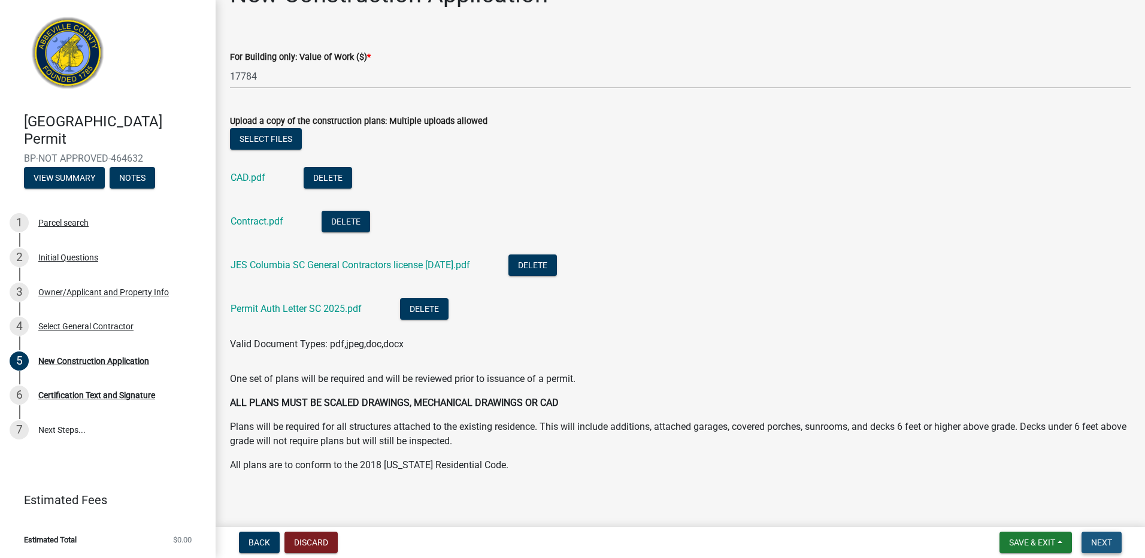
click at [1111, 542] on span "Next" at bounding box center [1101, 543] width 21 height 10
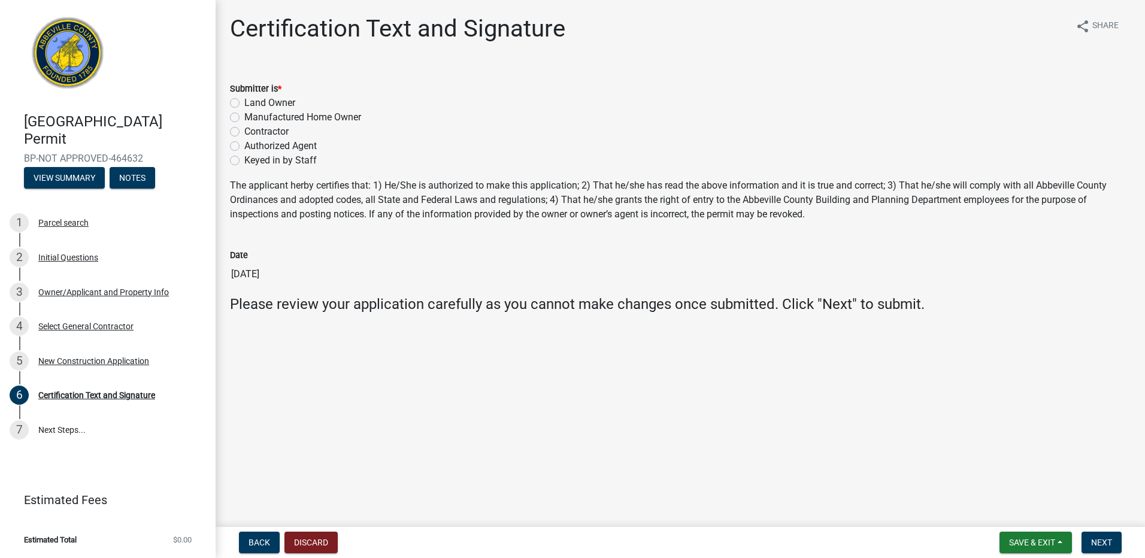
drag, startPoint x: 235, startPoint y: 131, endPoint x: 278, endPoint y: 146, distance: 45.1
click at [244, 133] on label "Contractor" at bounding box center [266, 132] width 44 height 14
click at [244, 132] on input "Contractor" at bounding box center [248, 129] width 8 height 8
radio input "true"
click at [1104, 541] on span "Next" at bounding box center [1101, 543] width 21 height 10
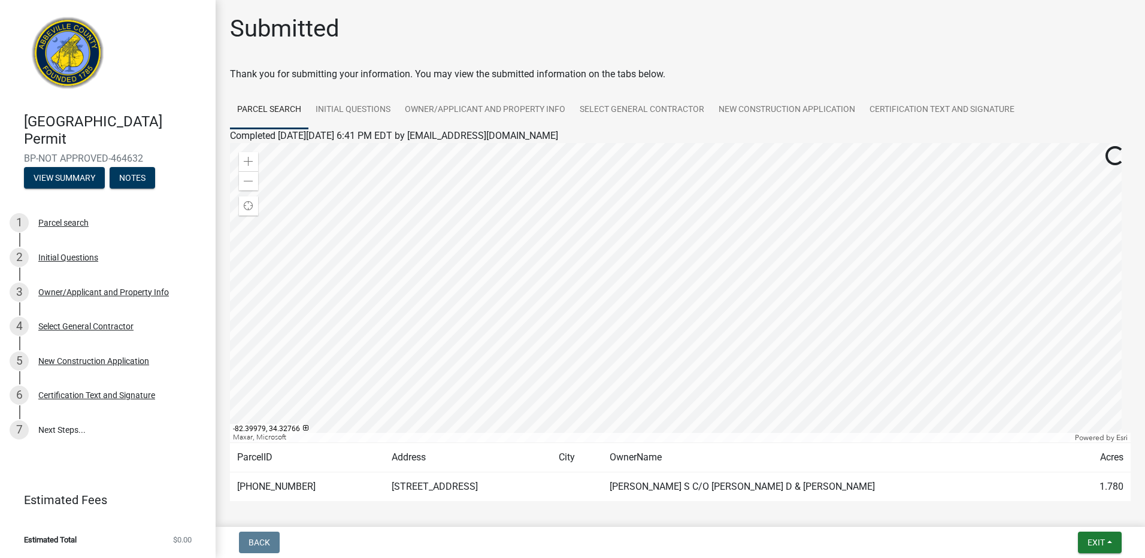
scroll to position [50, 0]
